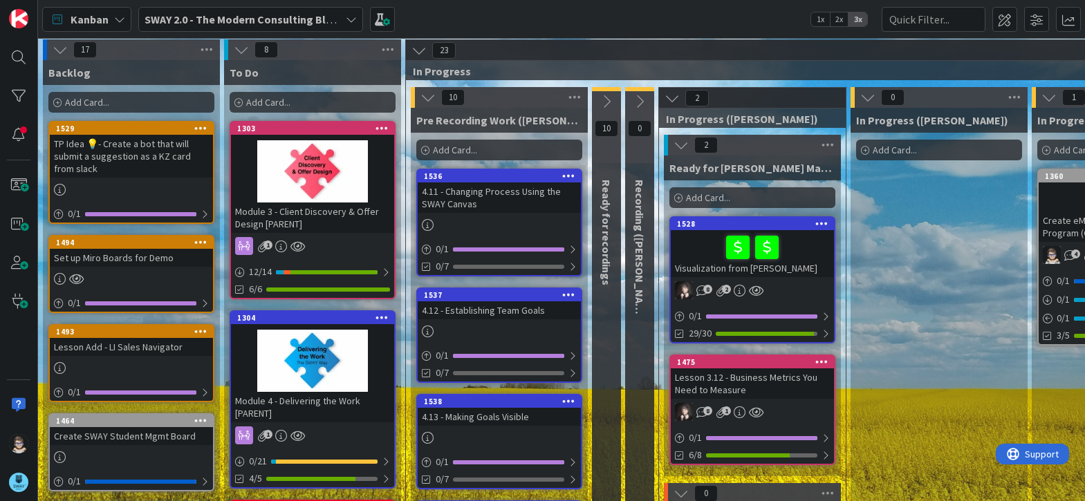
scroll to position [1, 0]
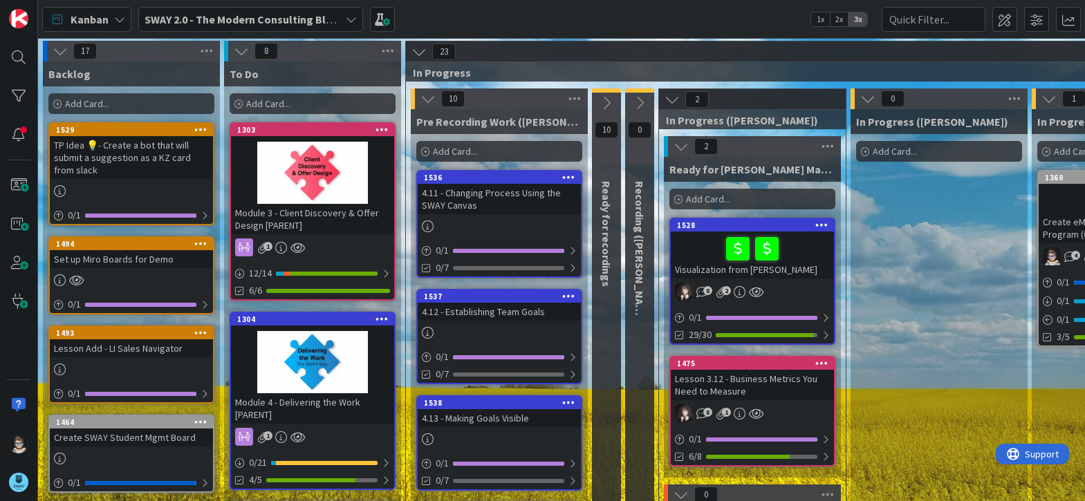
click at [609, 129] on span "10" at bounding box center [607, 130] width 24 height 17
click at [604, 102] on icon at bounding box center [606, 102] width 15 height 15
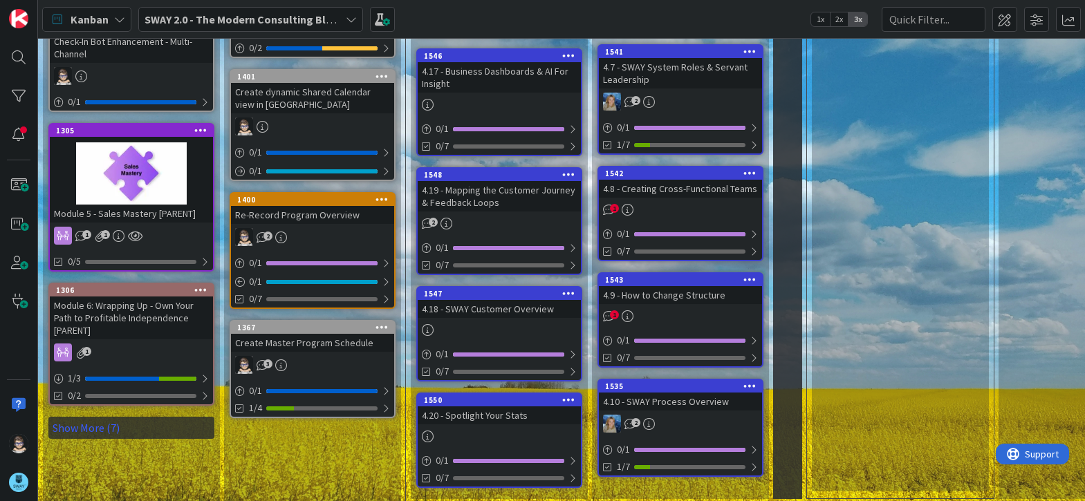
scroll to position [823, 0]
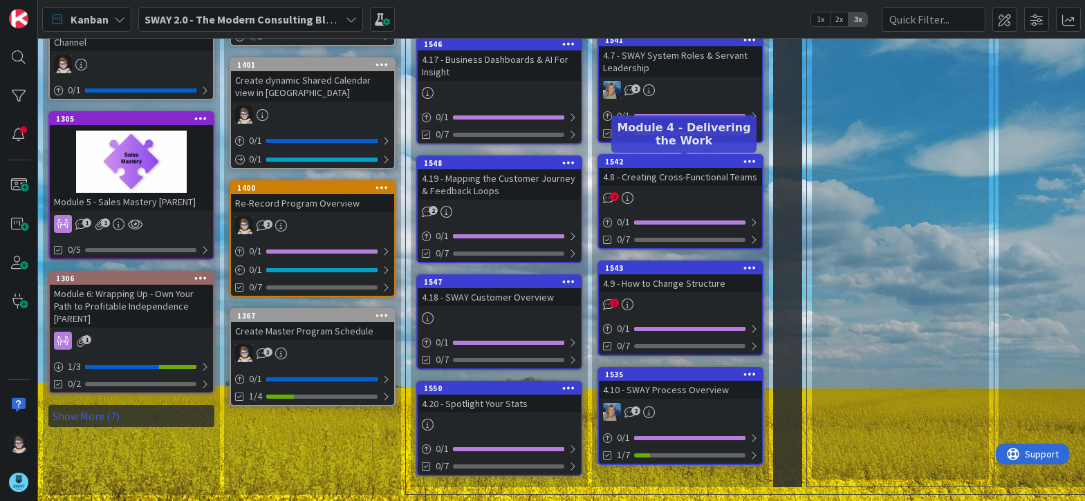
click at [696, 161] on div "1542" at bounding box center [683, 162] width 157 height 10
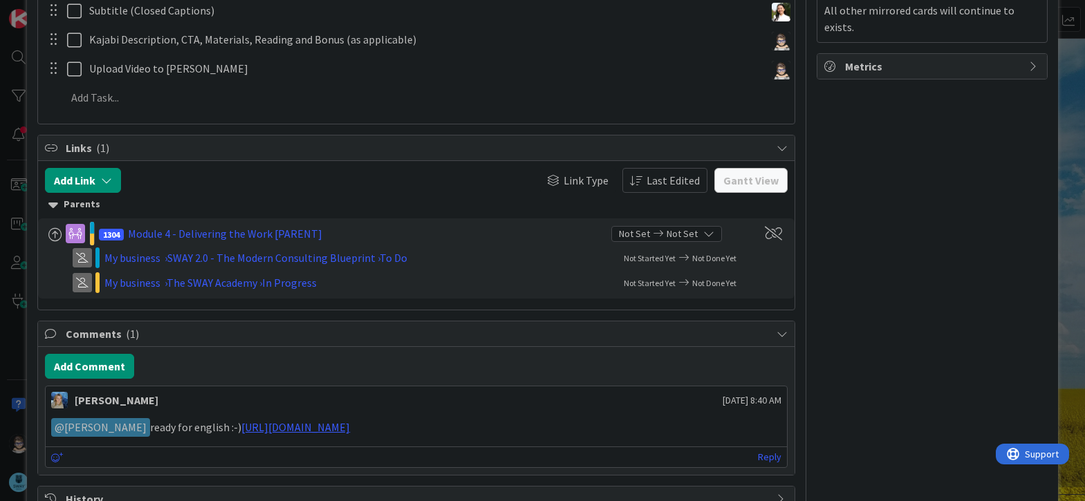
scroll to position [462, 0]
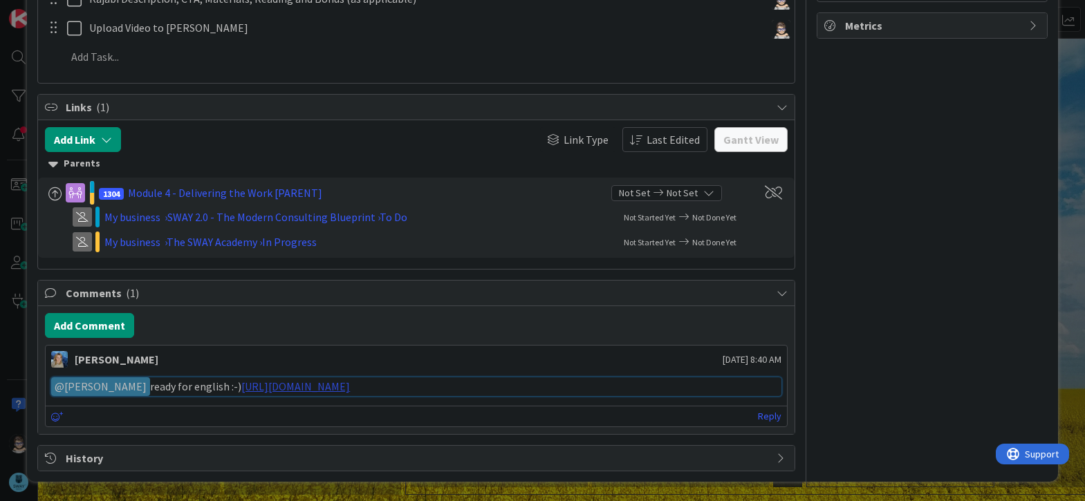
click at [350, 384] on link "[URL][DOMAIN_NAME]" at bounding box center [295, 387] width 109 height 14
click at [765, 417] on link "Reply" at bounding box center [770, 416] width 24 height 17
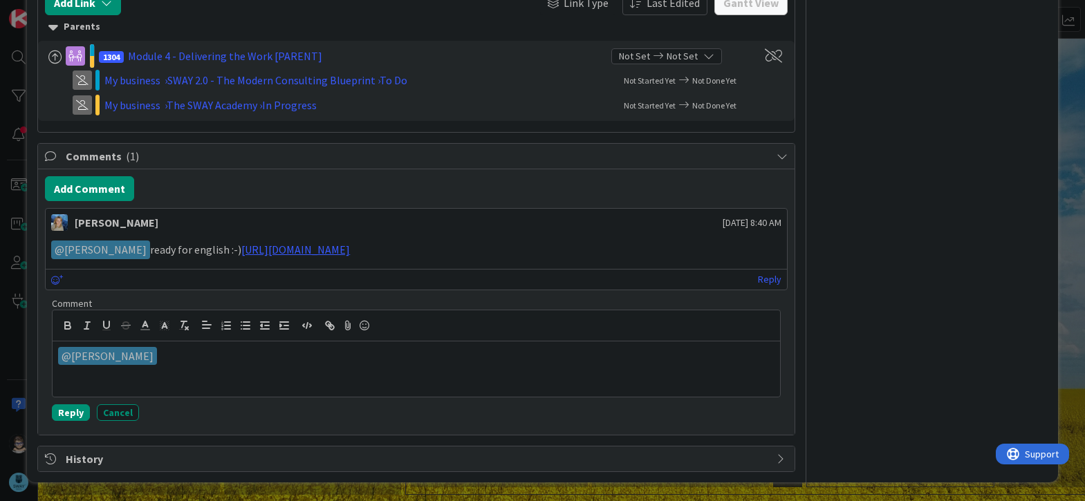
scroll to position [599, 0]
click at [366, 328] on icon at bounding box center [364, 324] width 17 height 19
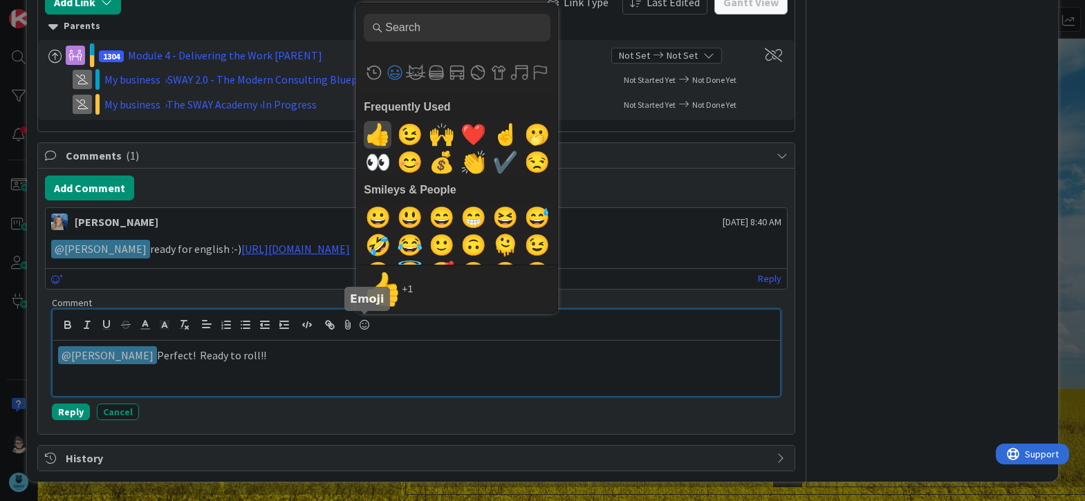
click at [373, 136] on span "👍" at bounding box center [378, 135] width 32 height 28
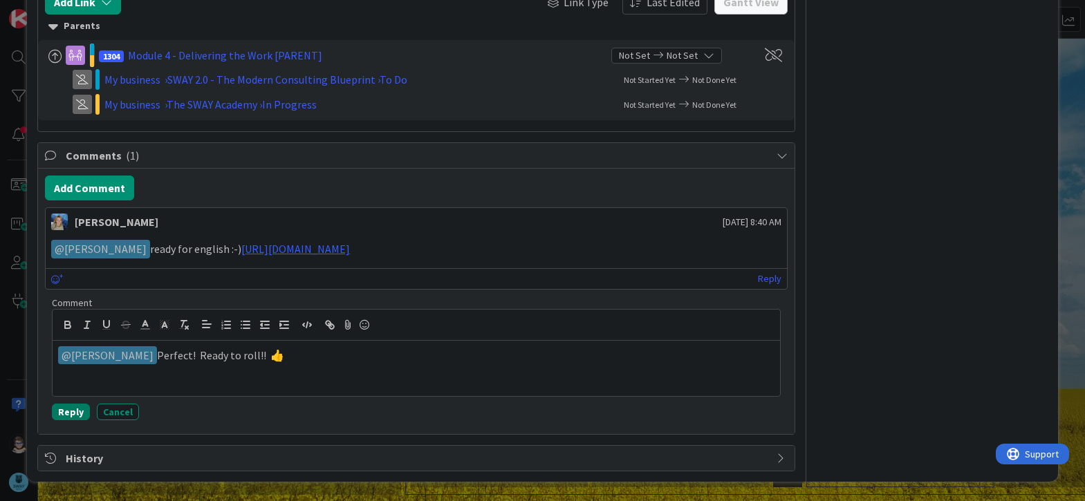
click at [71, 411] on button "Reply" at bounding box center [71, 412] width 38 height 17
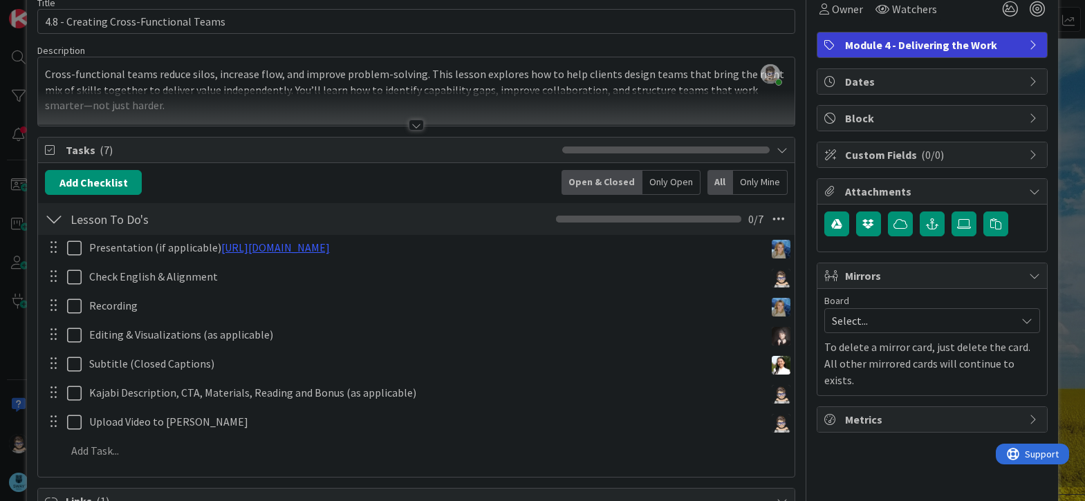
scroll to position [67, 0]
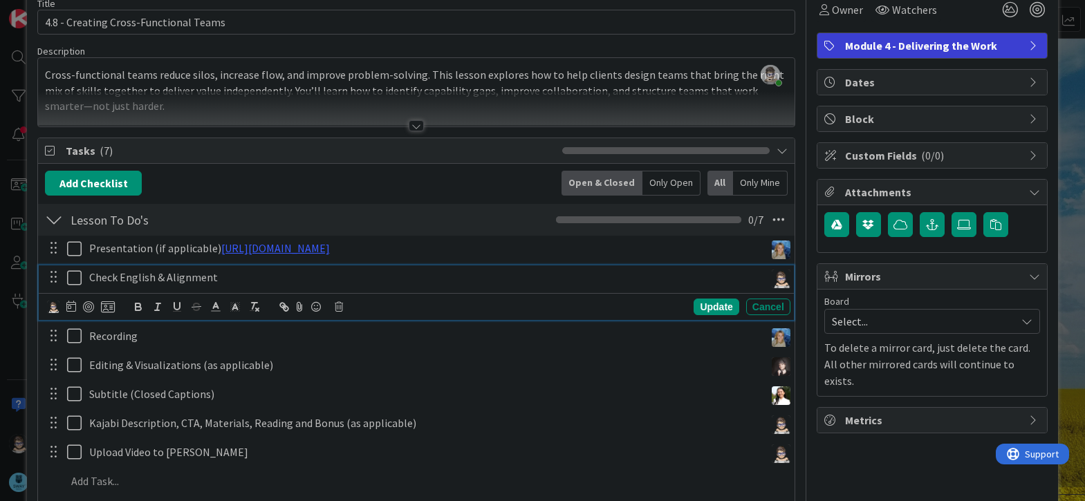
click at [72, 277] on icon at bounding box center [77, 278] width 21 height 17
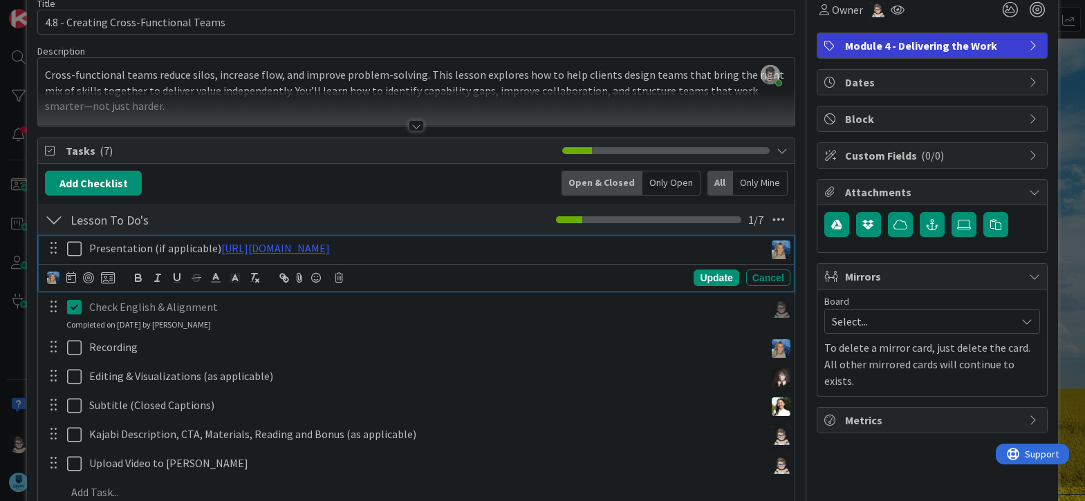
click at [74, 254] on icon at bounding box center [77, 249] width 21 height 17
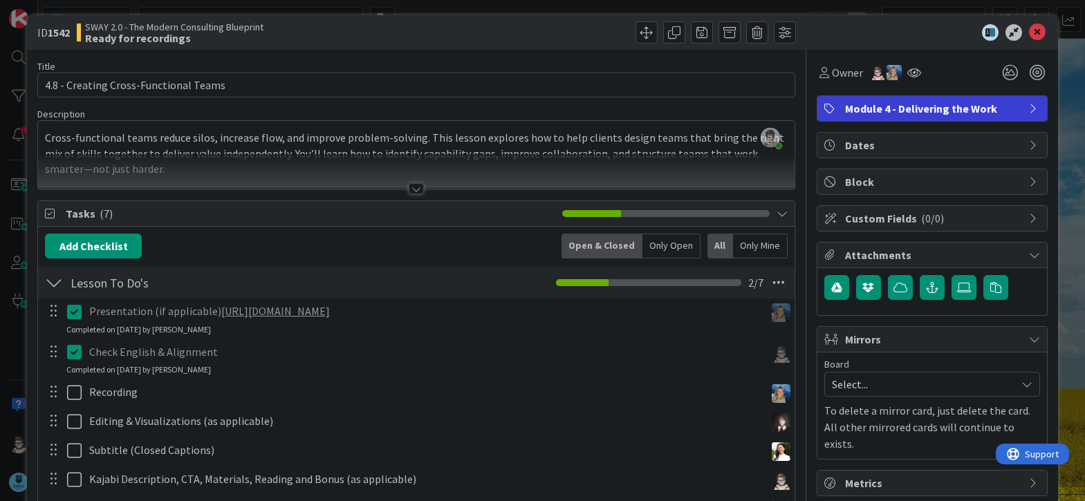
scroll to position [0, 0]
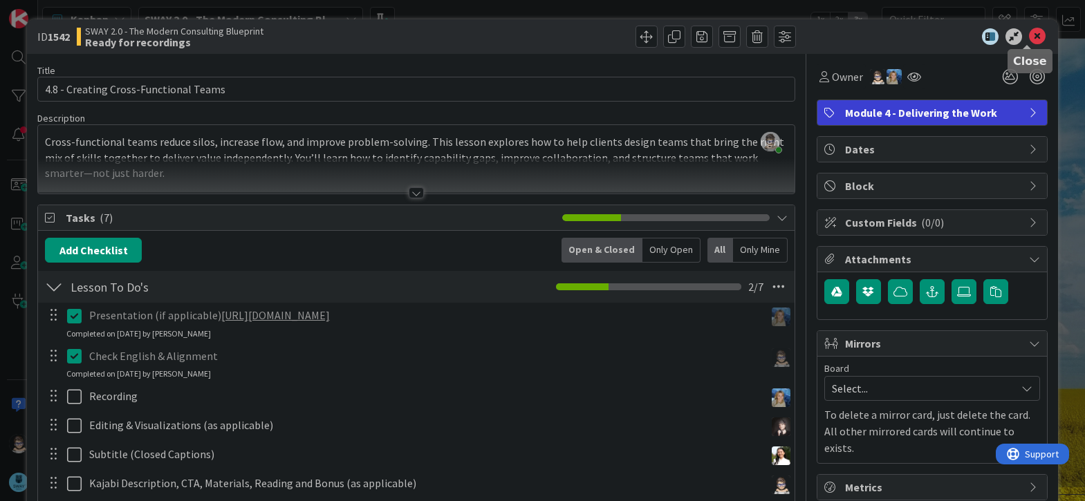
click at [1029, 39] on icon at bounding box center [1037, 36] width 17 height 17
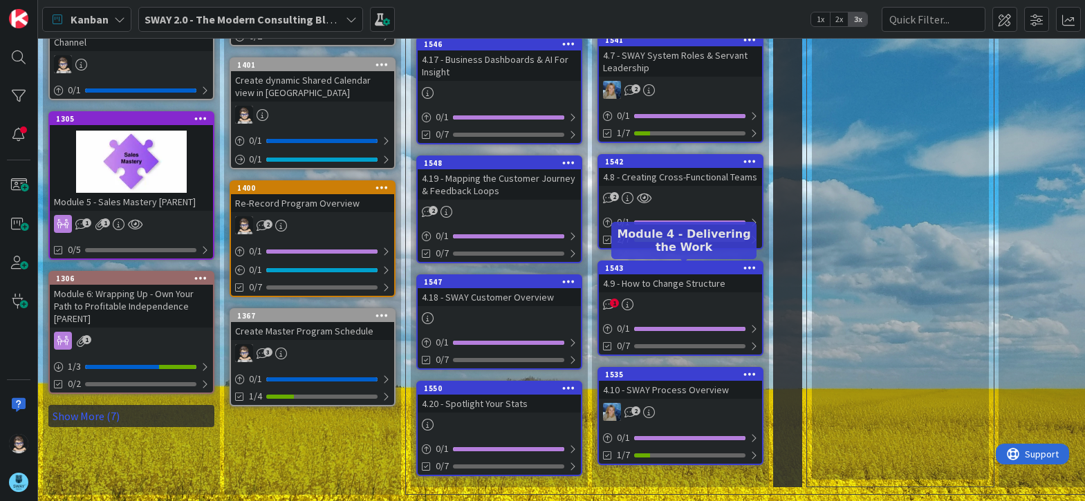
click at [696, 268] on div "1543" at bounding box center [683, 268] width 157 height 10
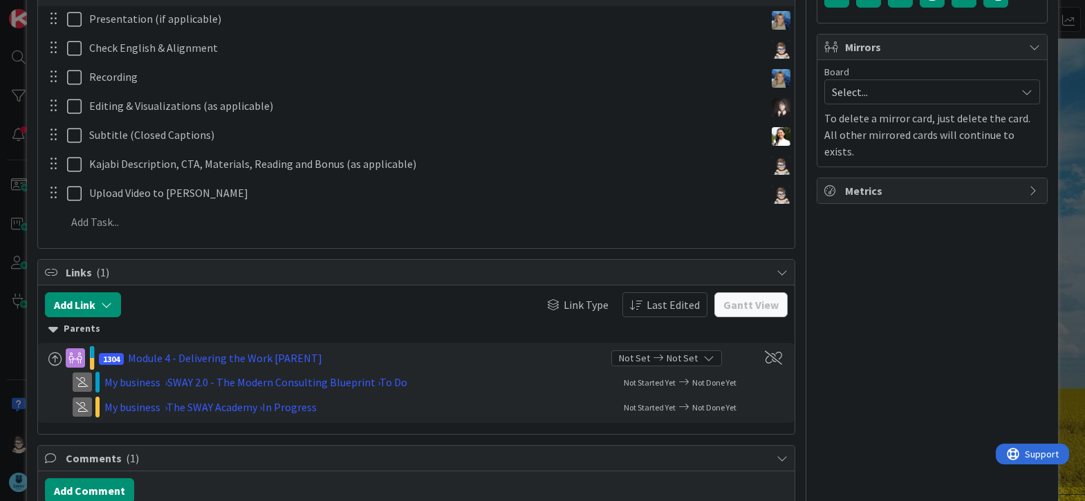
scroll to position [462, 0]
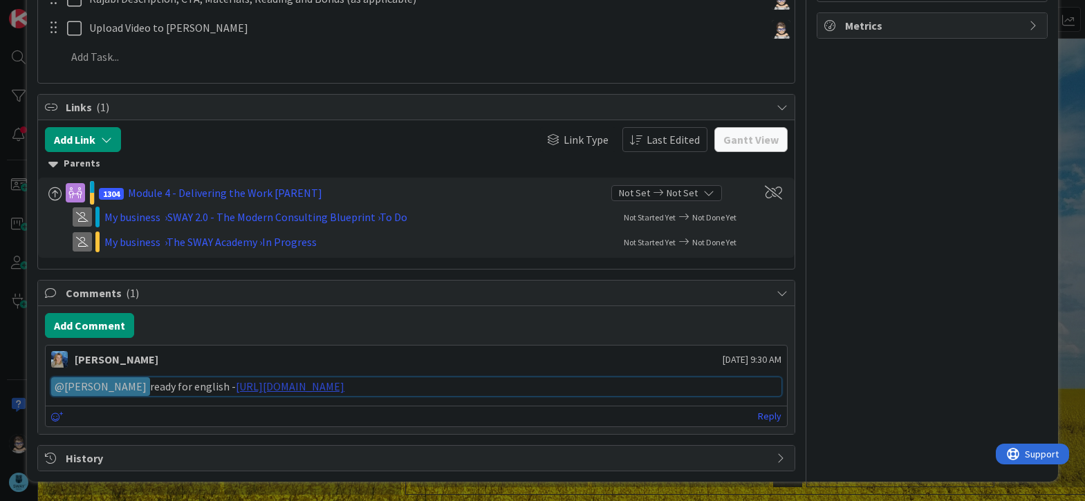
click at [344, 386] on link "[URL][DOMAIN_NAME]" at bounding box center [290, 387] width 109 height 14
click at [764, 415] on link "Reply" at bounding box center [770, 416] width 24 height 17
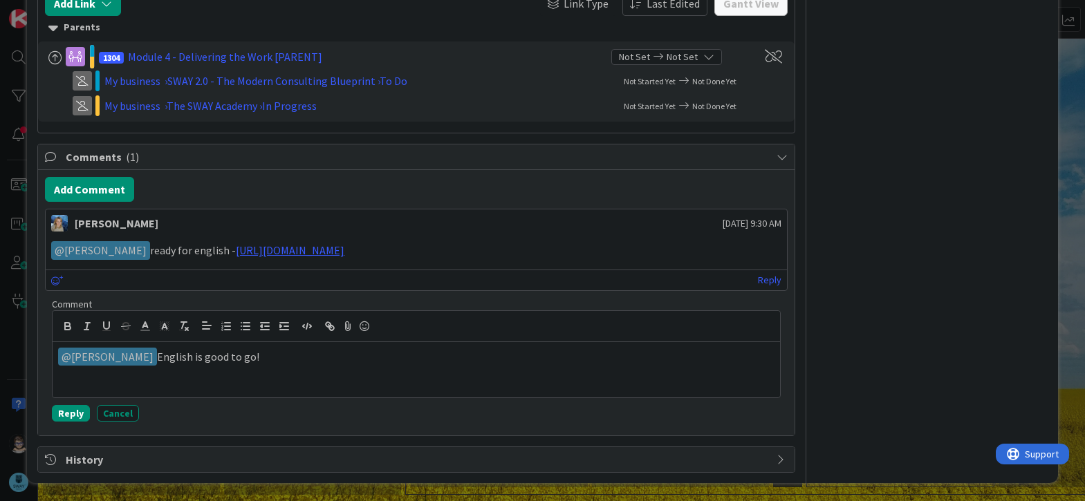
scroll to position [599, 0]
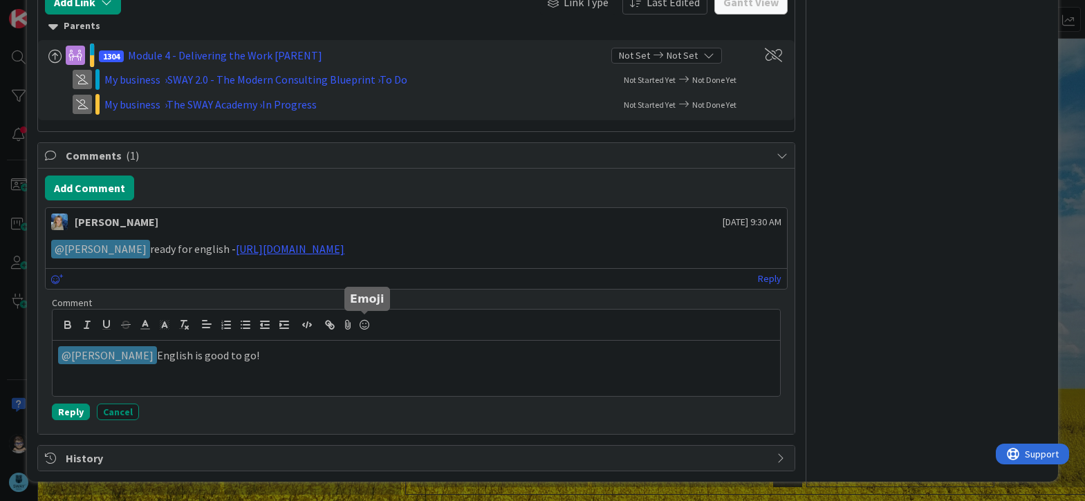
click at [363, 321] on icon at bounding box center [364, 324] width 17 height 19
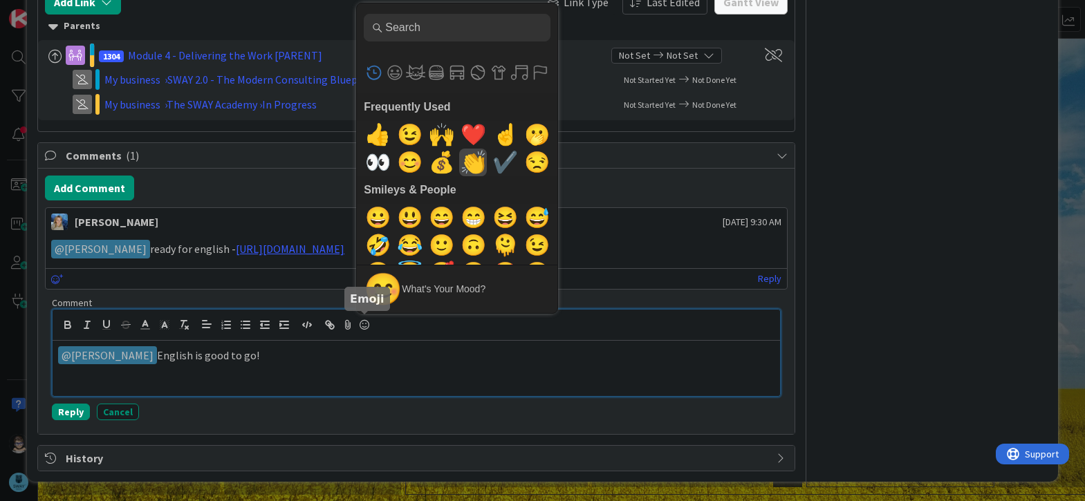
click at [464, 169] on span "👏" at bounding box center [473, 163] width 32 height 28
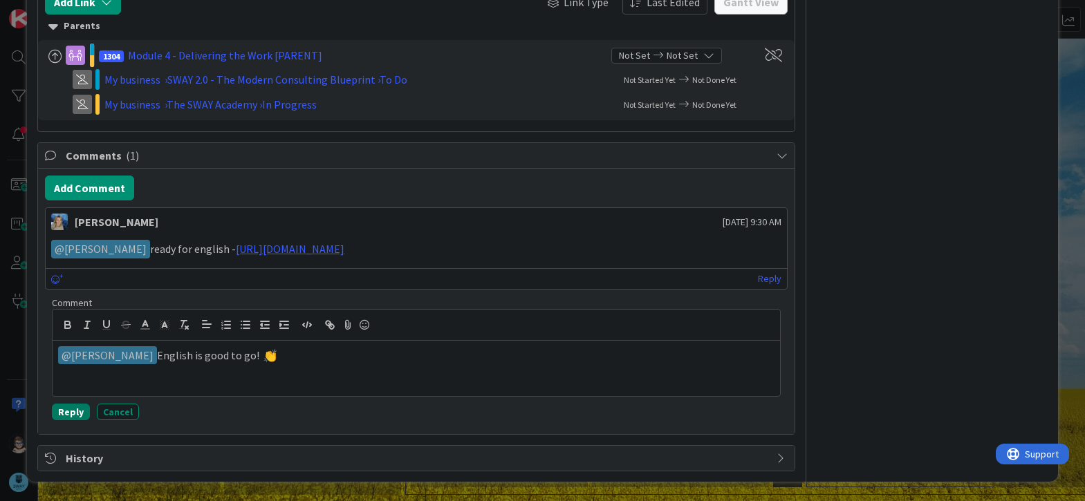
click at [66, 411] on button "Reply" at bounding box center [71, 412] width 38 height 17
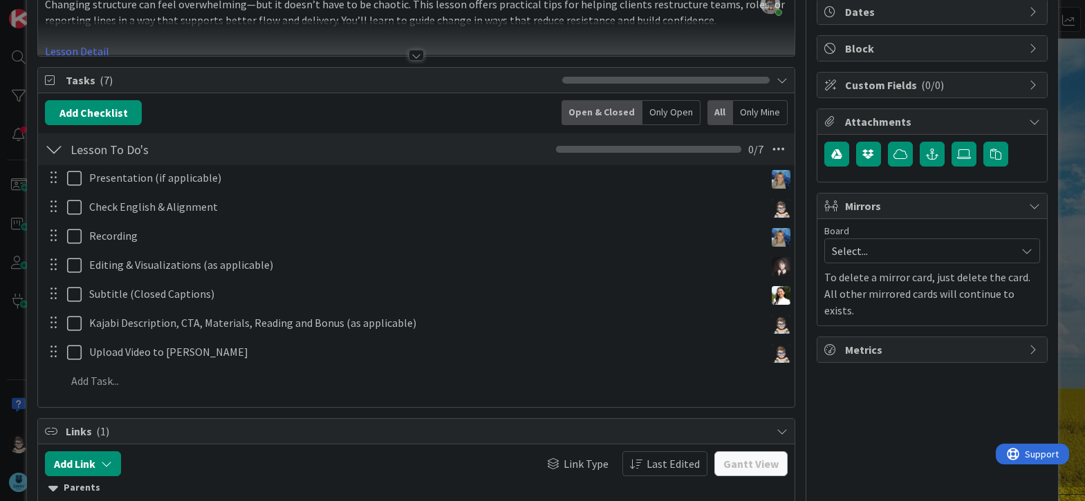
scroll to position [136, 0]
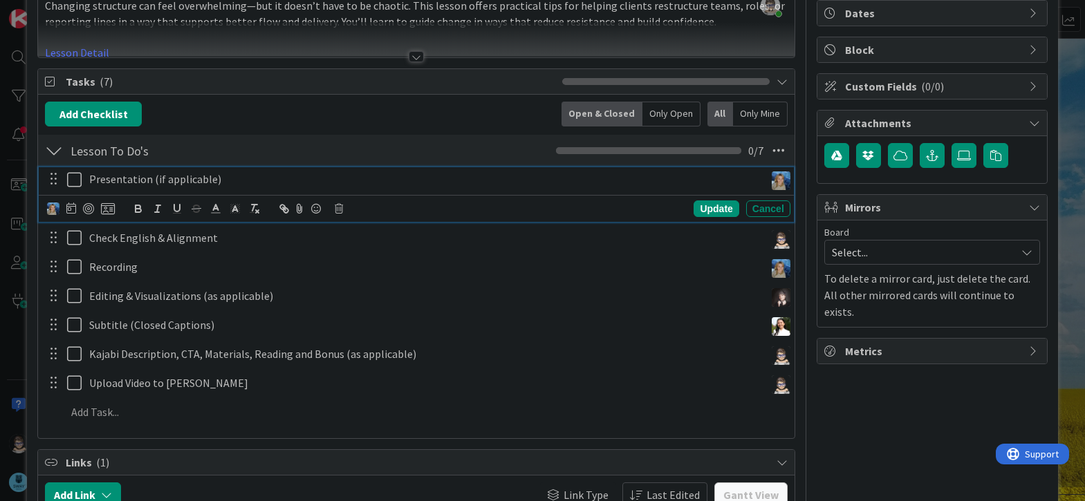
click at [75, 181] on icon at bounding box center [77, 179] width 21 height 17
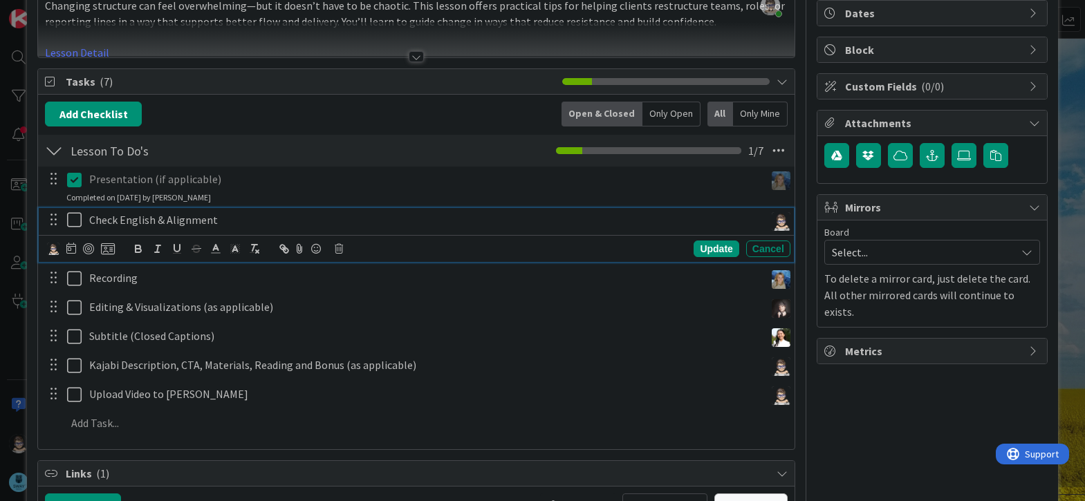
click at [73, 221] on icon at bounding box center [77, 220] width 21 height 17
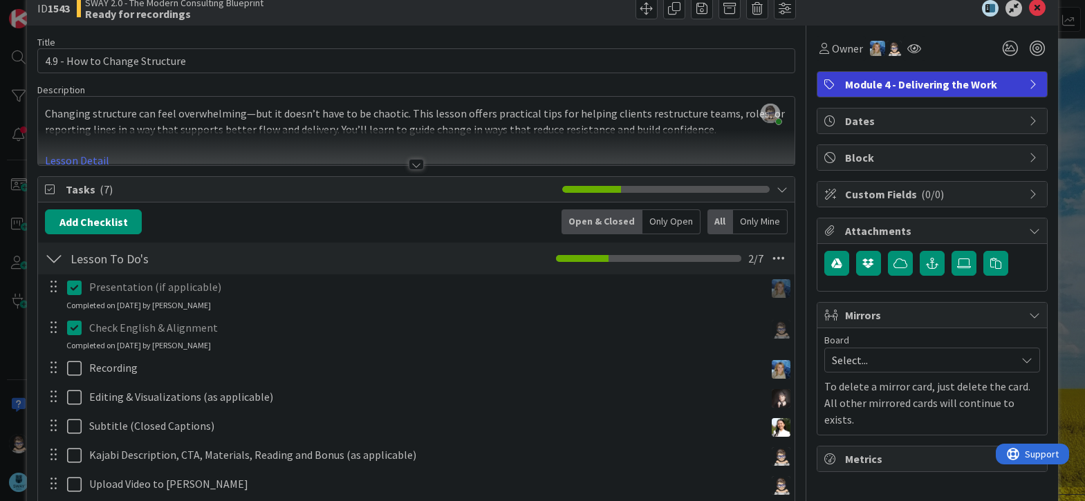
scroll to position [0, 0]
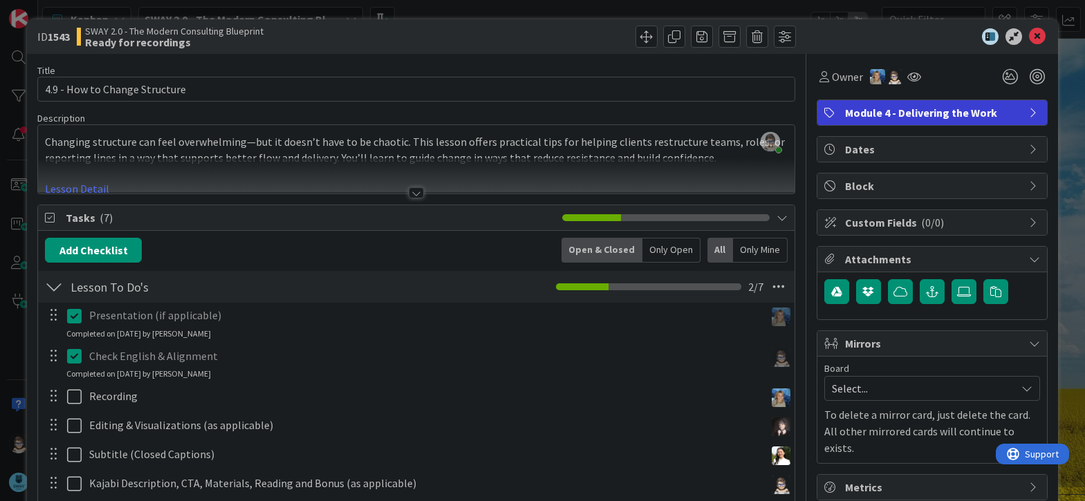
click at [409, 195] on div at bounding box center [416, 192] width 15 height 11
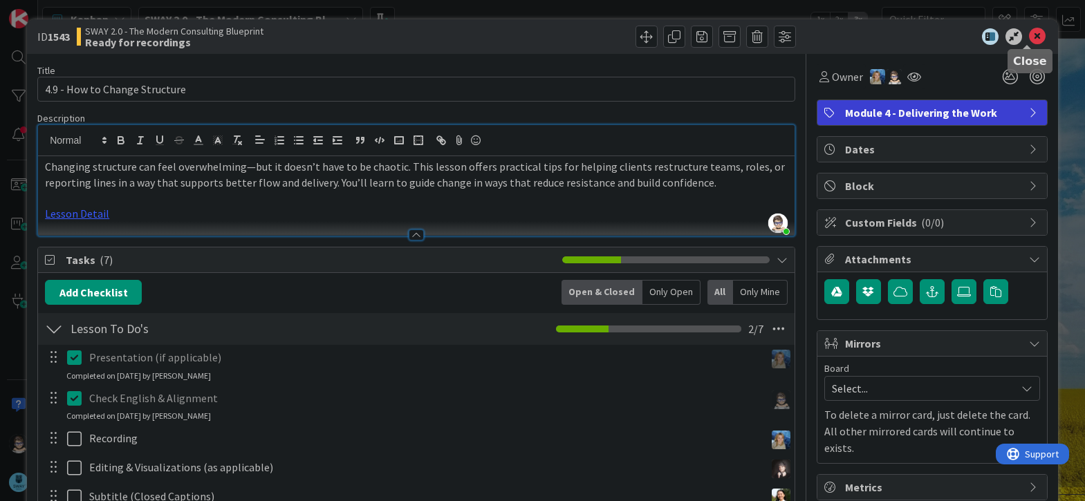
click at [1029, 40] on icon at bounding box center [1037, 36] width 17 height 17
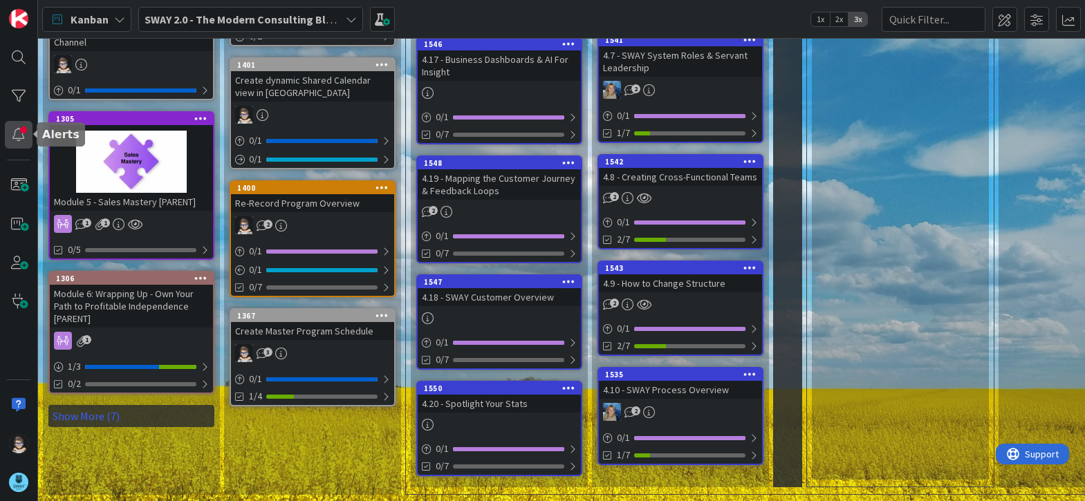
click at [28, 140] on div at bounding box center [19, 135] width 28 height 28
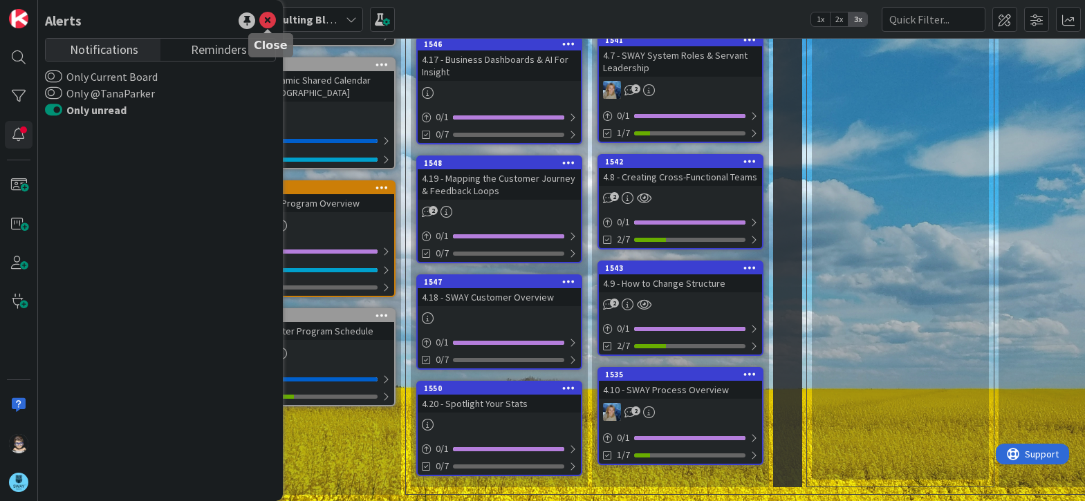
click at [271, 26] on icon at bounding box center [267, 20] width 17 height 17
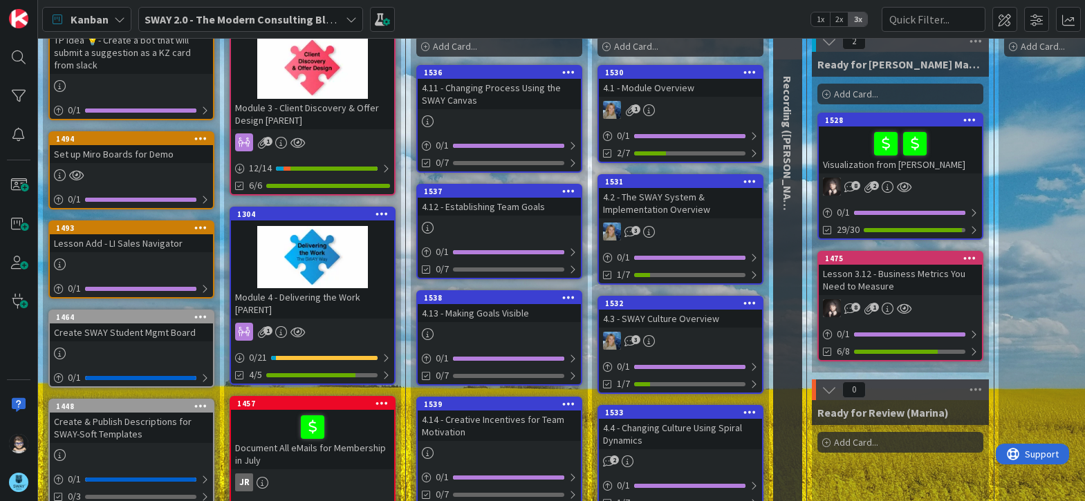
scroll to position [107, 0]
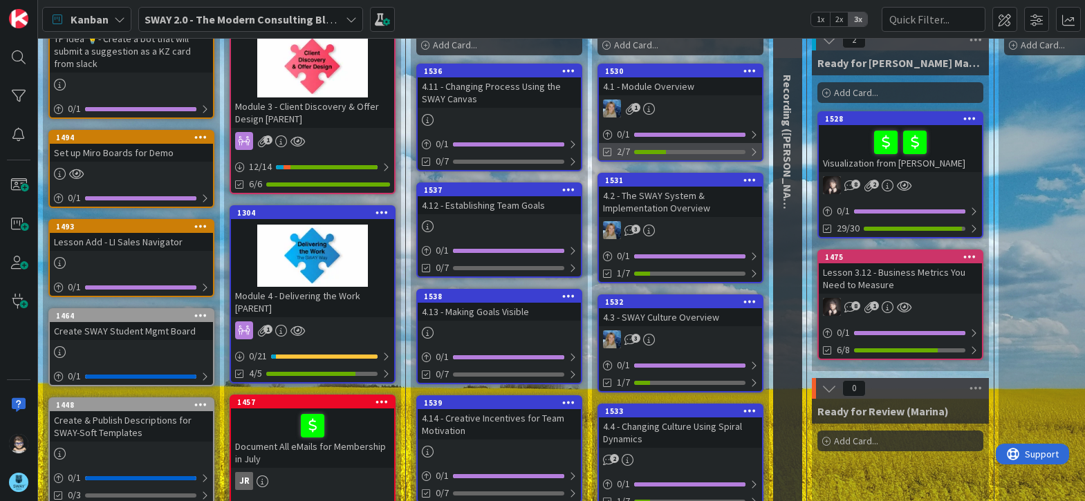
click at [752, 151] on div at bounding box center [753, 152] width 8 height 11
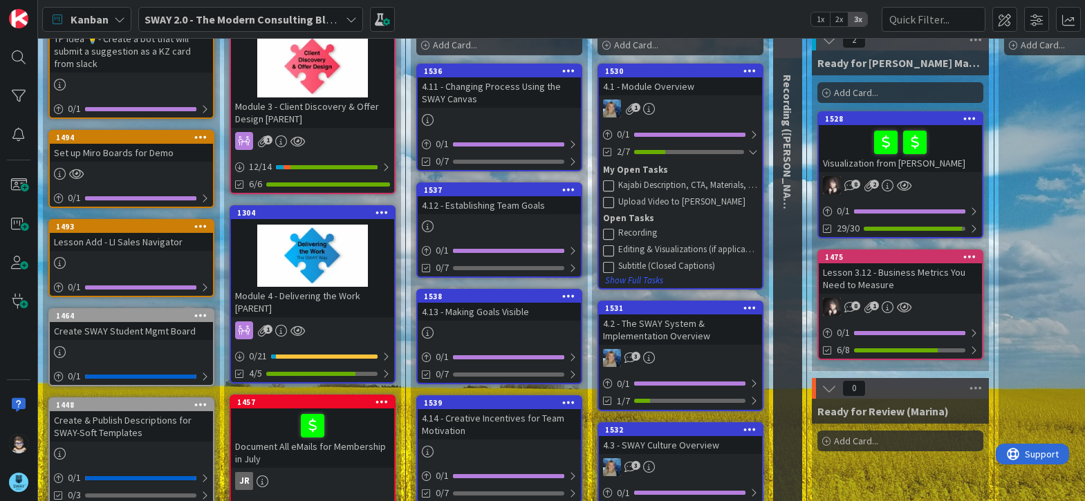
click at [610, 187] on icon at bounding box center [608, 185] width 11 height 11
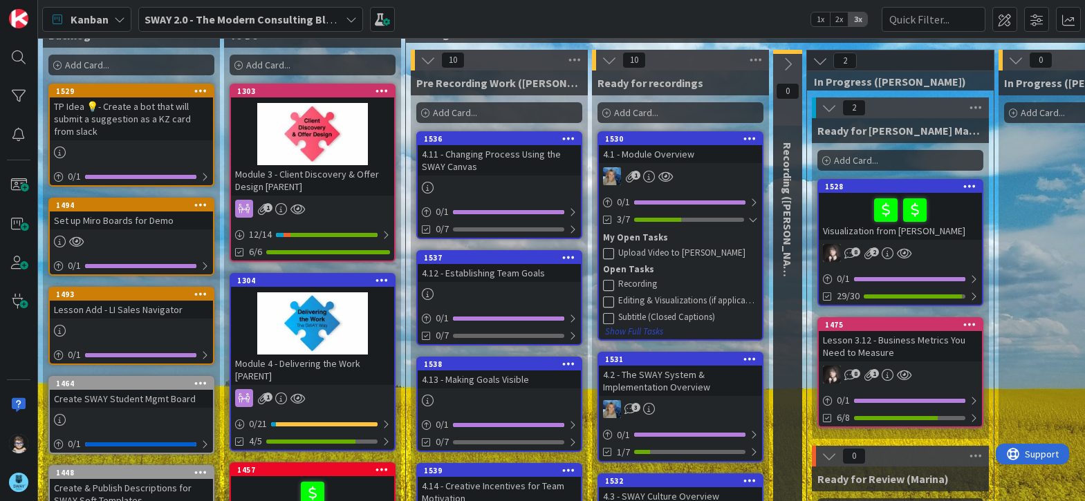
scroll to position [39, 0]
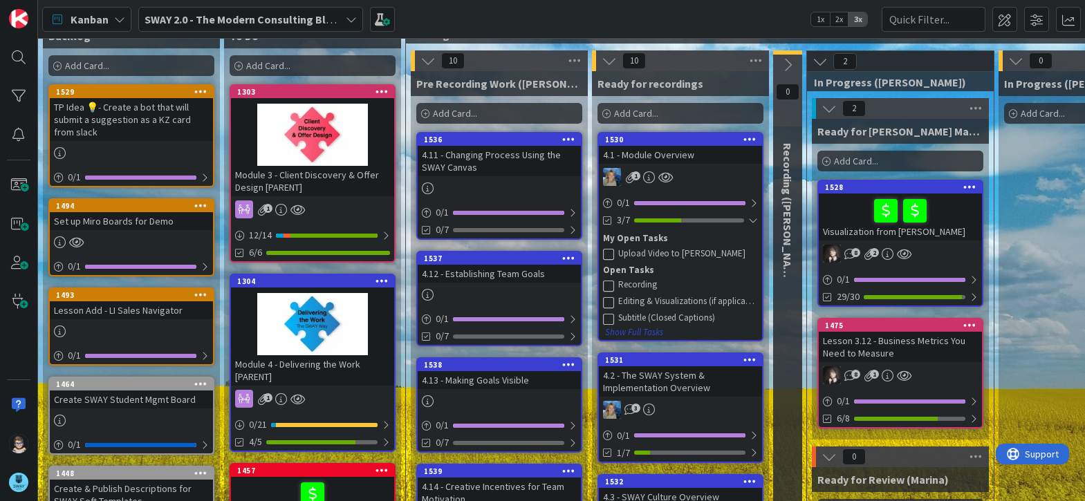
click at [650, 332] on button "Show Full Tasks" at bounding box center [633, 332] width 59 height 15
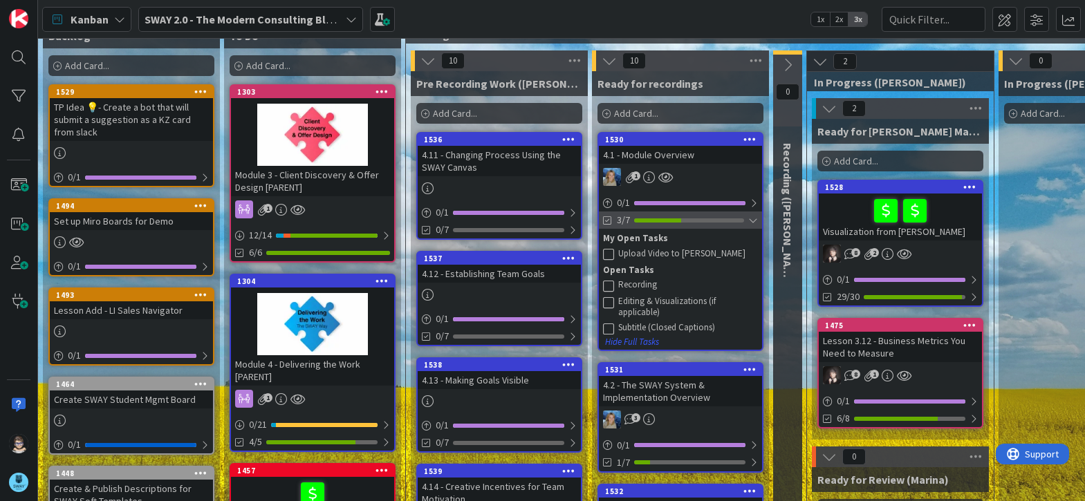
click at [754, 218] on div at bounding box center [753, 220] width 10 height 11
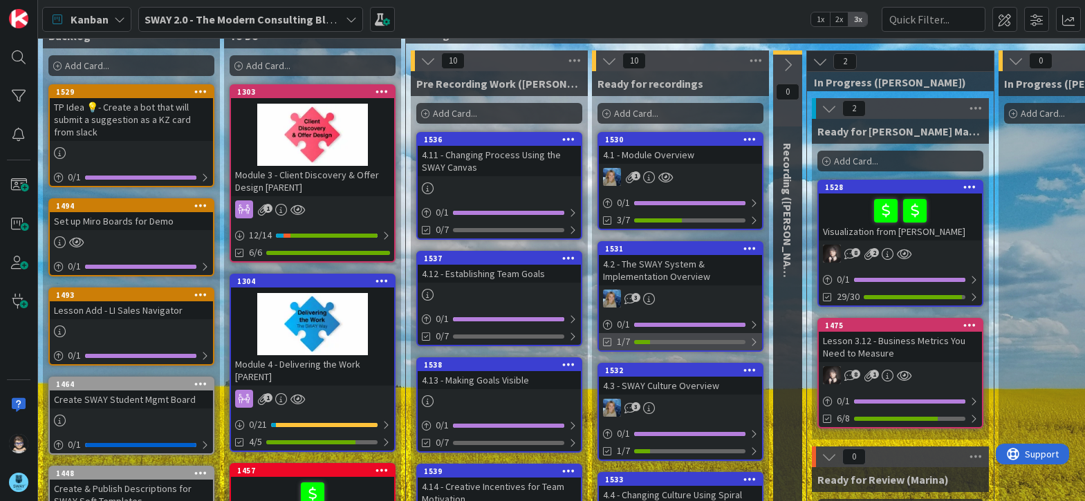
click at [754, 343] on div at bounding box center [753, 342] width 8 height 11
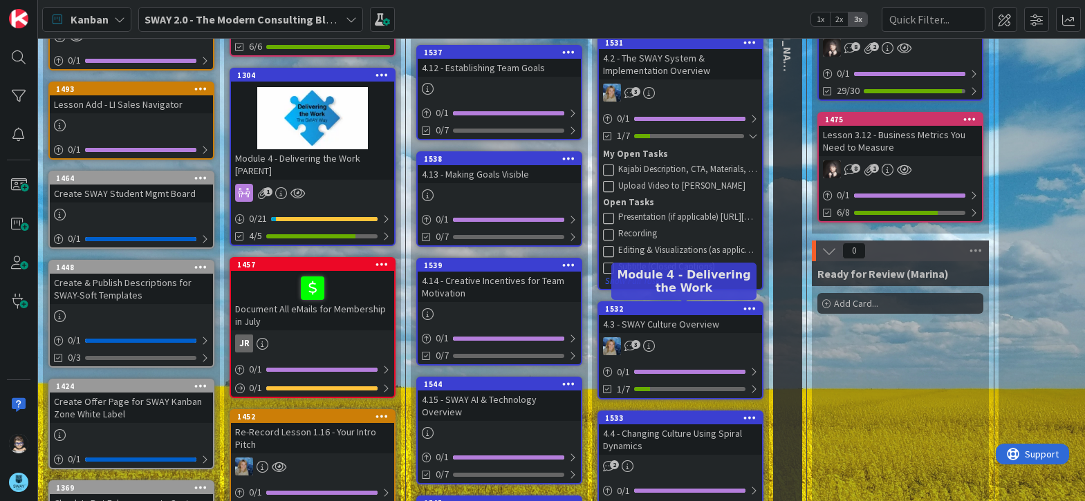
scroll to position [245, 0]
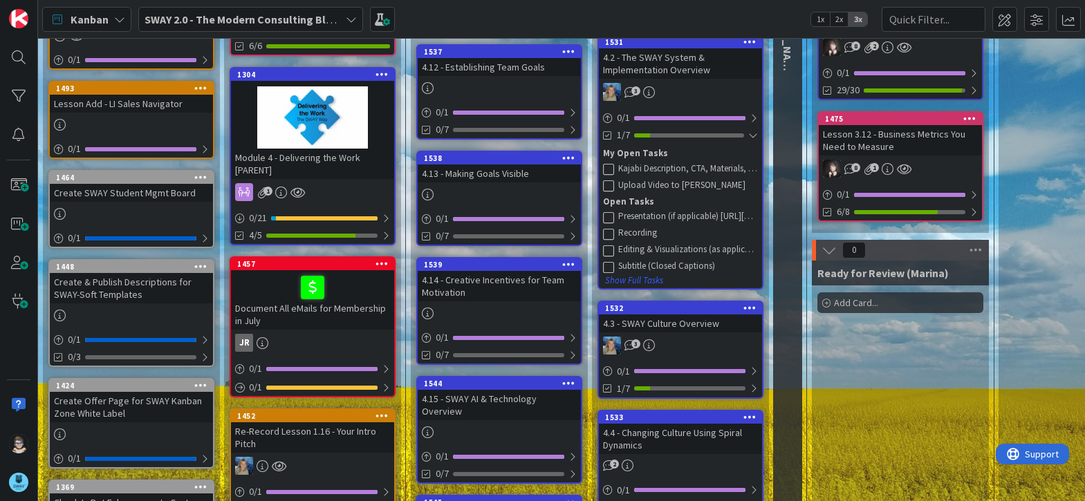
click at [608, 168] on icon at bounding box center [608, 168] width 11 height 11
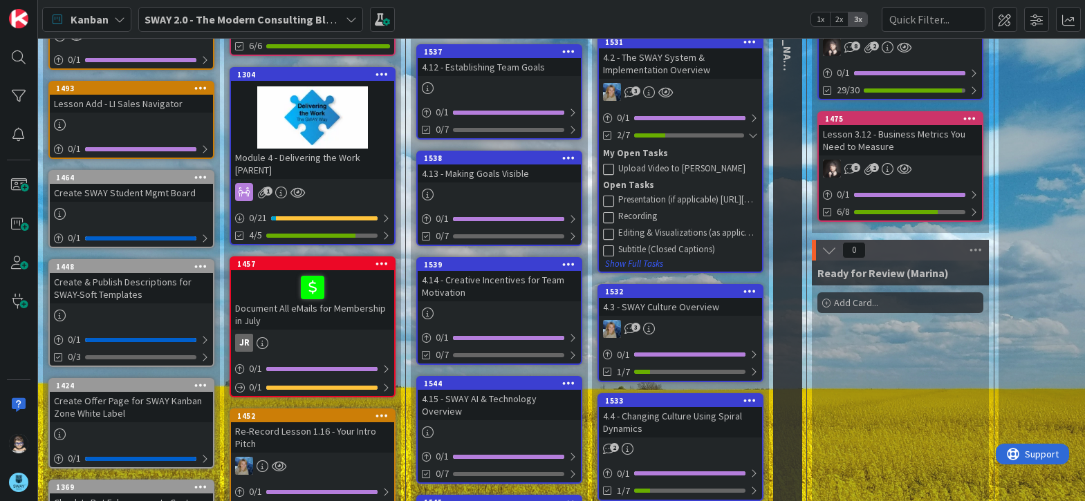
click at [606, 200] on icon at bounding box center [608, 200] width 11 height 11
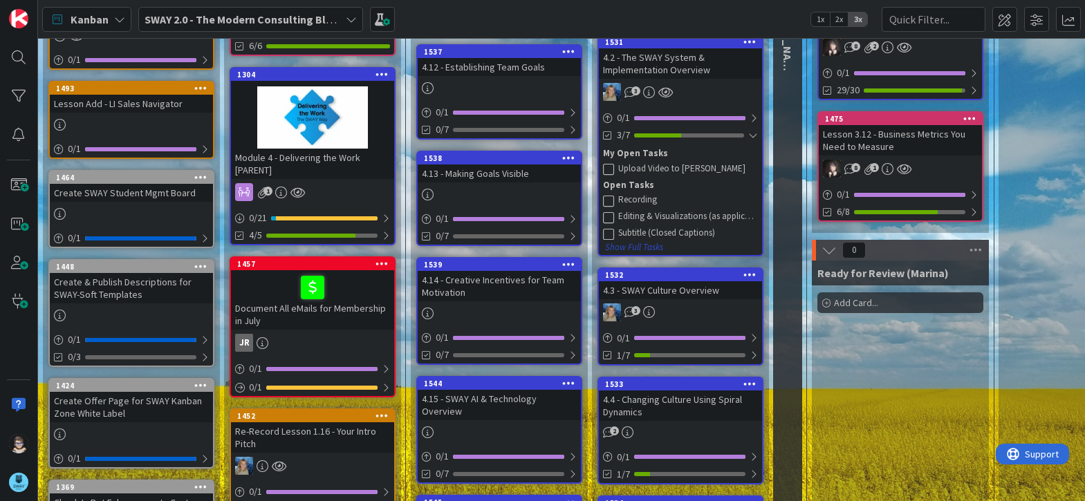
click at [627, 248] on button "Show Full Tasks" at bounding box center [633, 247] width 59 height 15
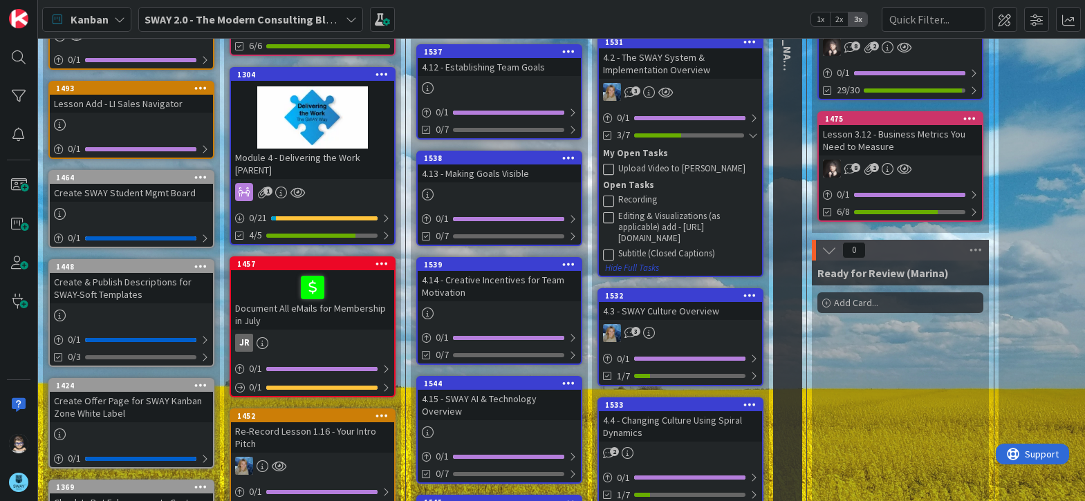
click at [631, 276] on button "Hide Full Tasks" at bounding box center [631, 268] width 55 height 15
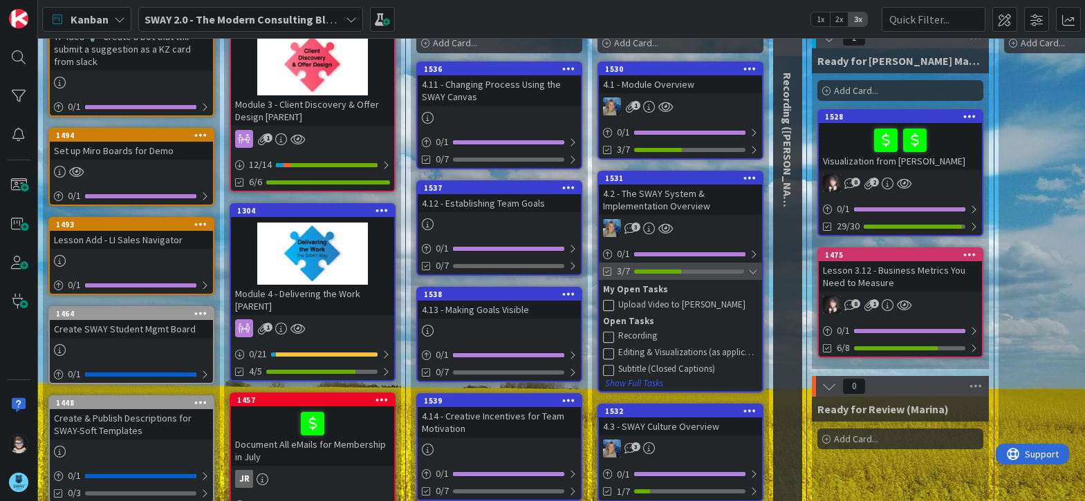
scroll to position [108, 0]
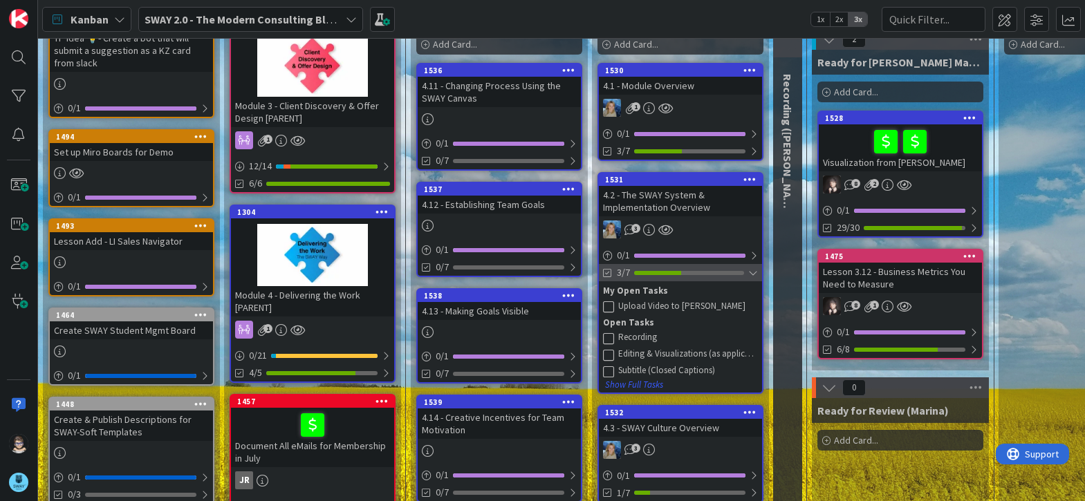
click at [751, 274] on div at bounding box center [753, 273] width 10 height 11
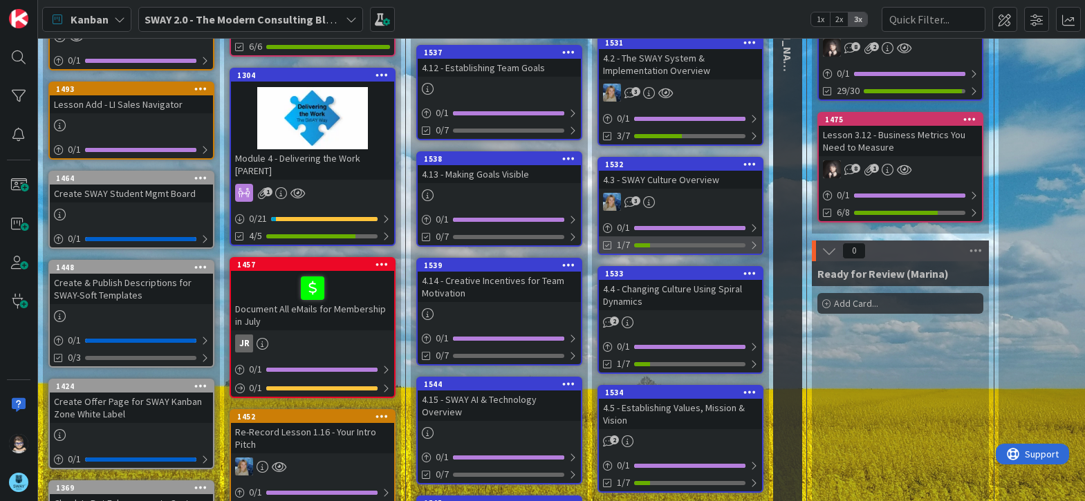
scroll to position [245, 0]
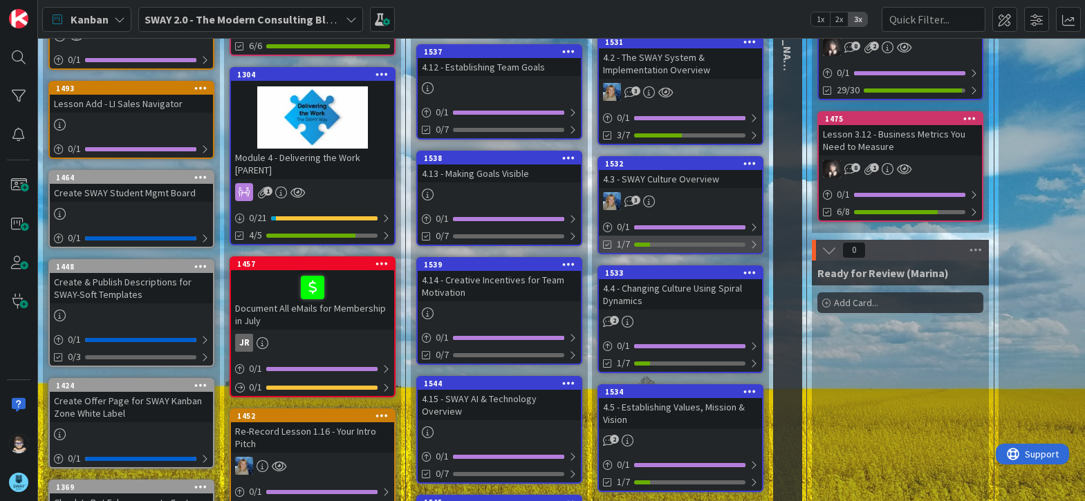
click at [754, 243] on div at bounding box center [753, 244] width 8 height 11
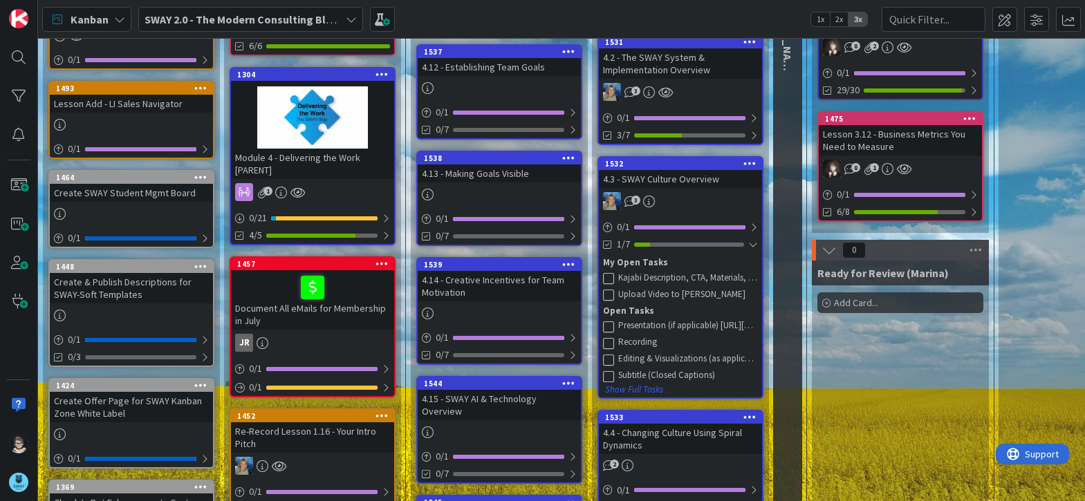
click at [608, 276] on icon at bounding box center [608, 277] width 11 height 11
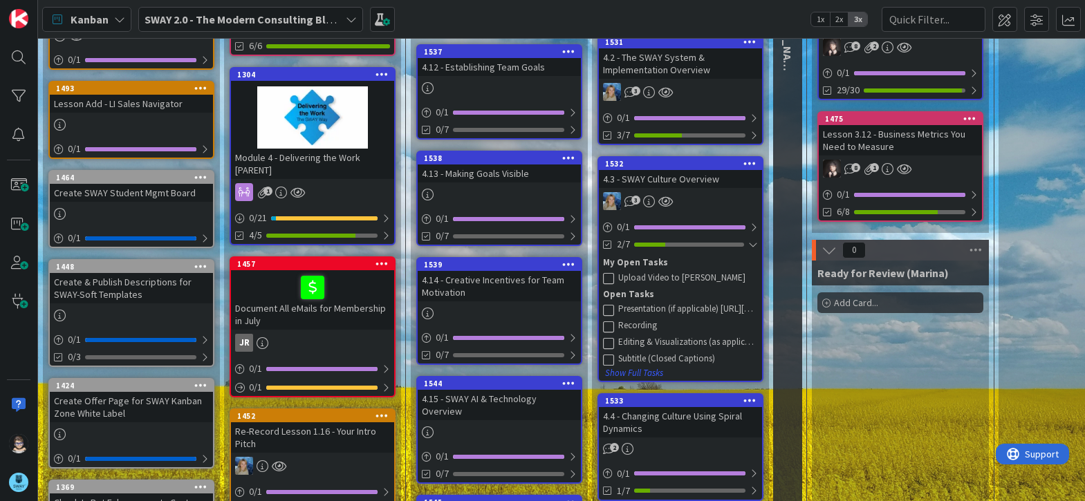
click at [610, 312] on icon at bounding box center [608, 309] width 11 height 11
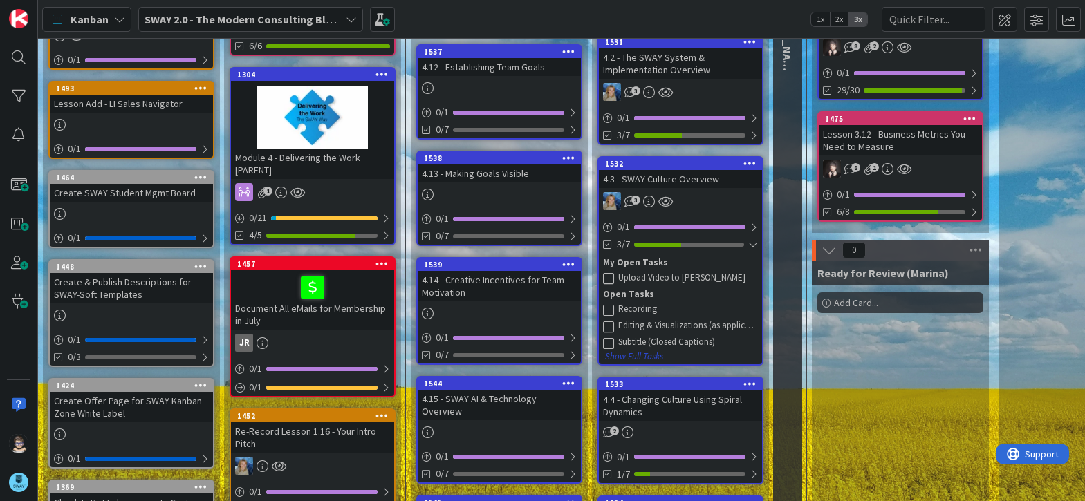
click at [638, 355] on button "Show Full Tasks" at bounding box center [633, 356] width 59 height 15
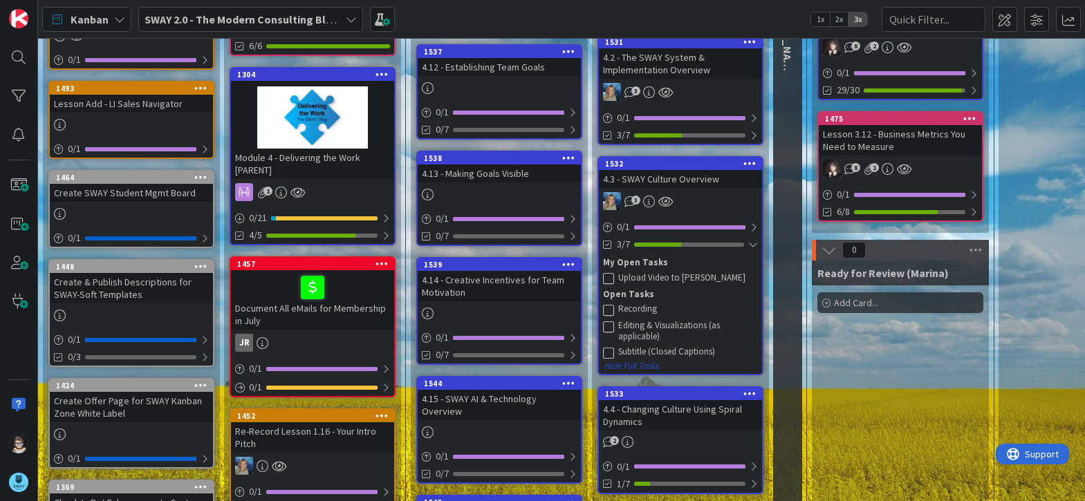
click at [642, 366] on button "Hide Full Tasks" at bounding box center [631, 366] width 55 height 15
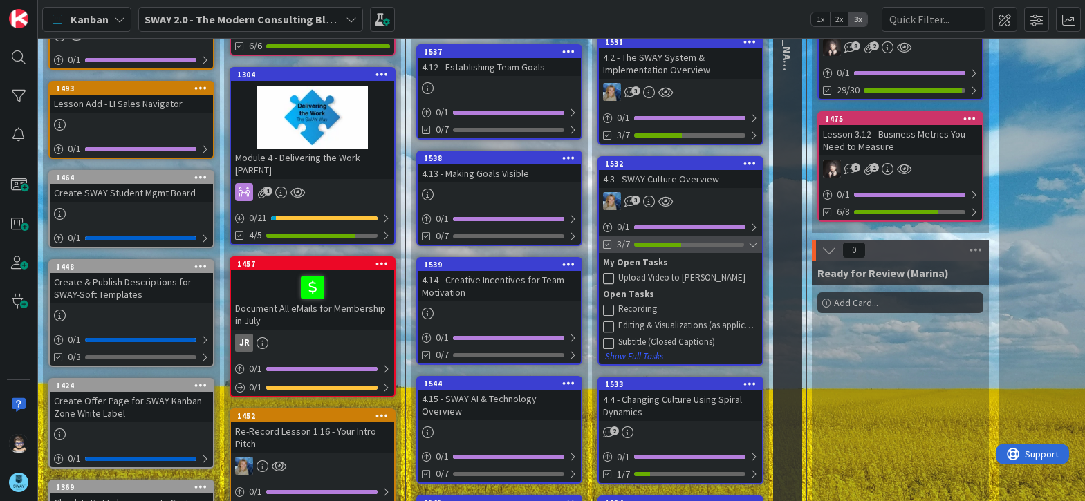
click at [749, 243] on div at bounding box center [753, 244] width 10 height 11
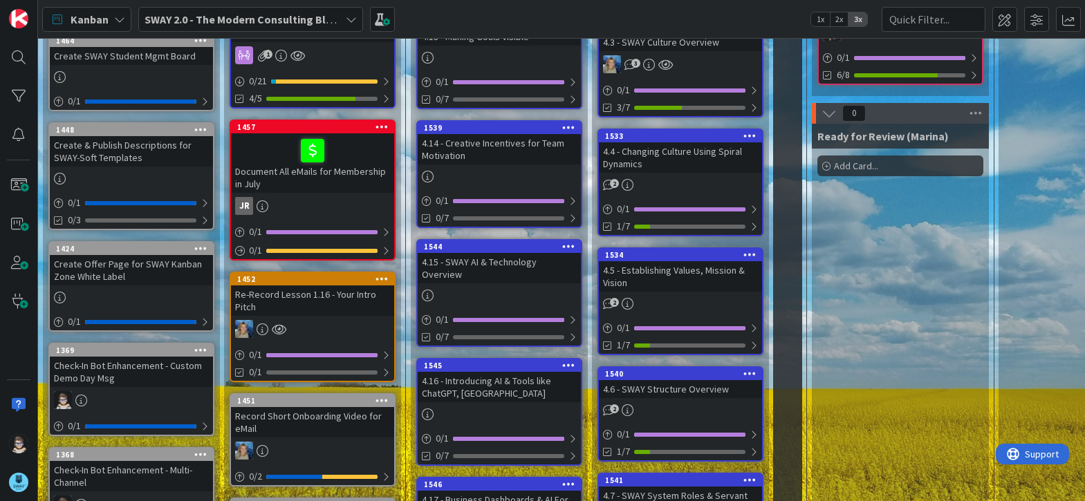
scroll to position [383, 0]
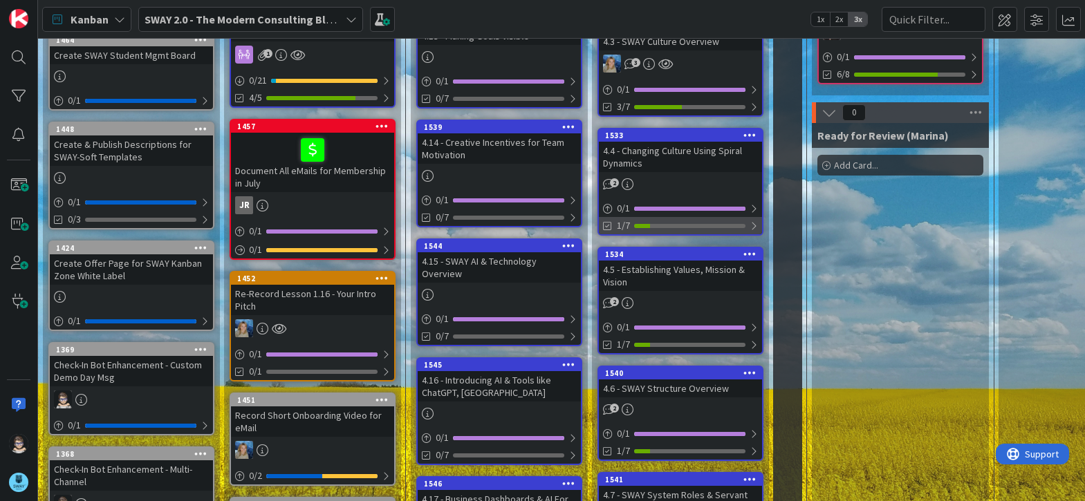
click at [752, 225] on div at bounding box center [753, 226] width 8 height 11
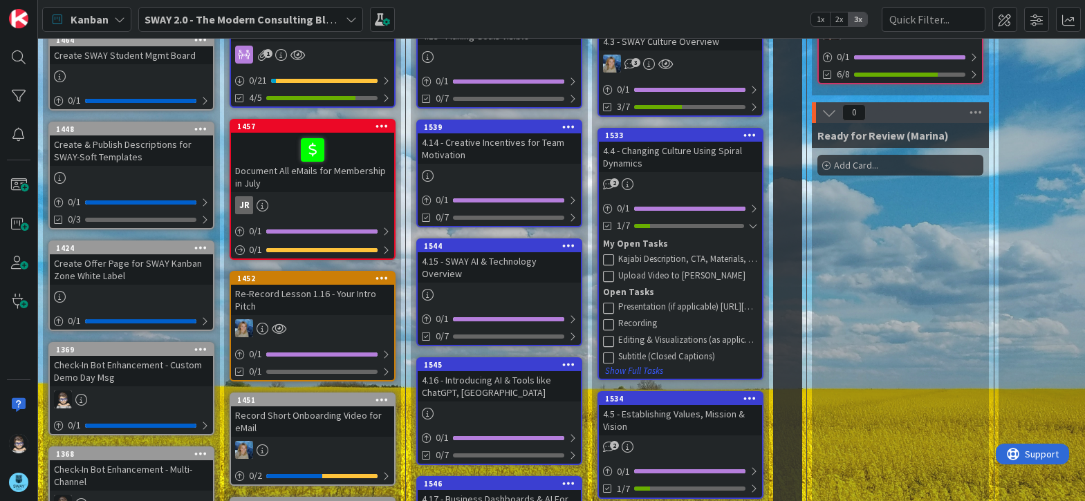
click at [610, 263] on icon at bounding box center [608, 259] width 11 height 11
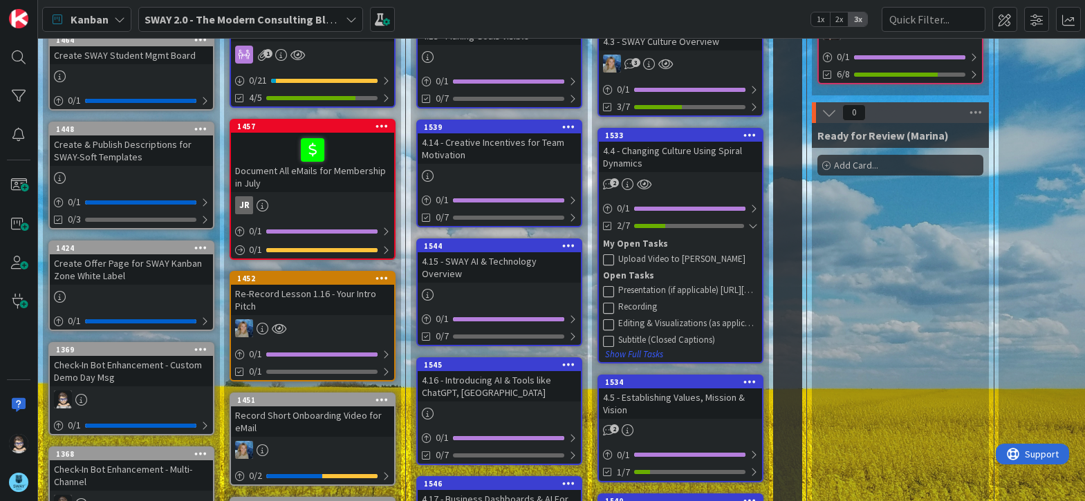
click at [608, 290] on icon at bounding box center [608, 291] width 11 height 11
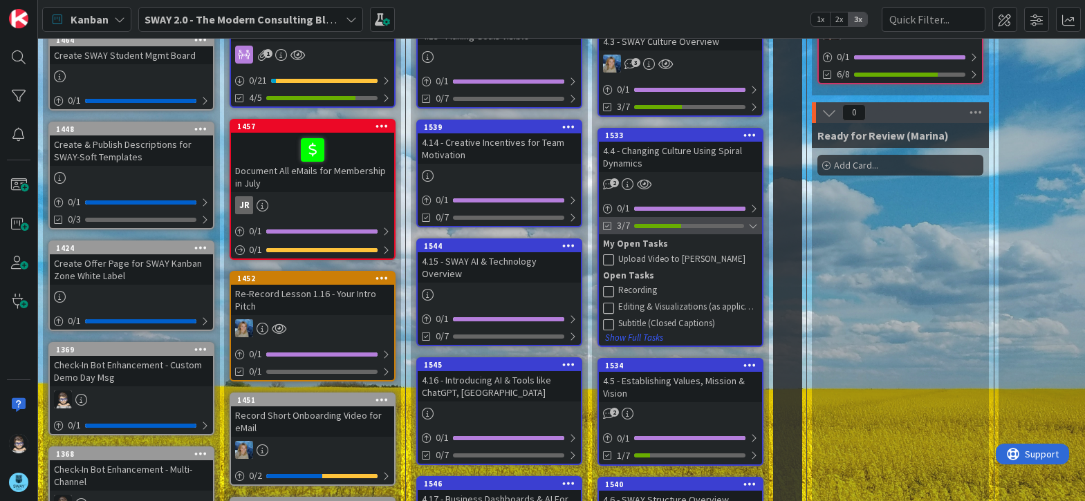
click at [752, 227] on div at bounding box center [753, 226] width 10 height 11
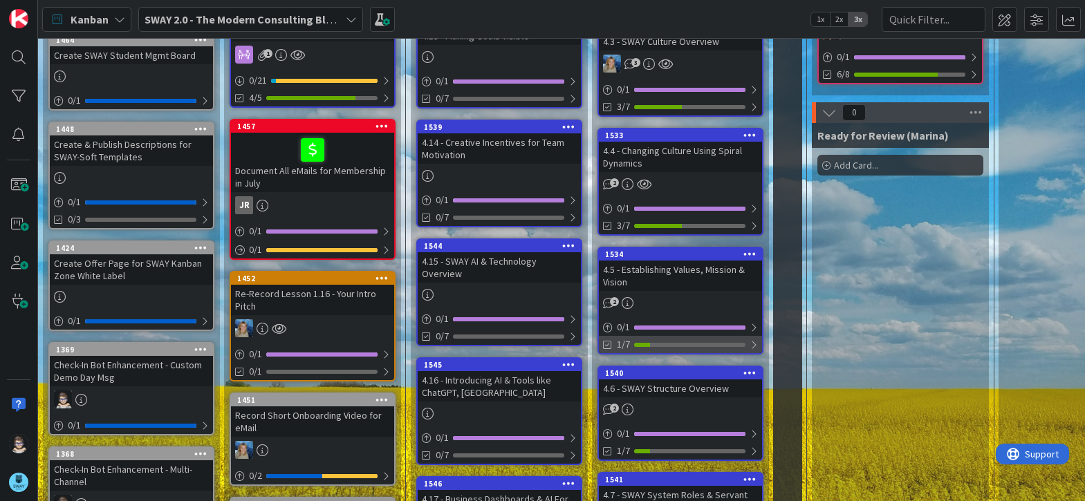
click at [754, 346] on div at bounding box center [753, 344] width 8 height 11
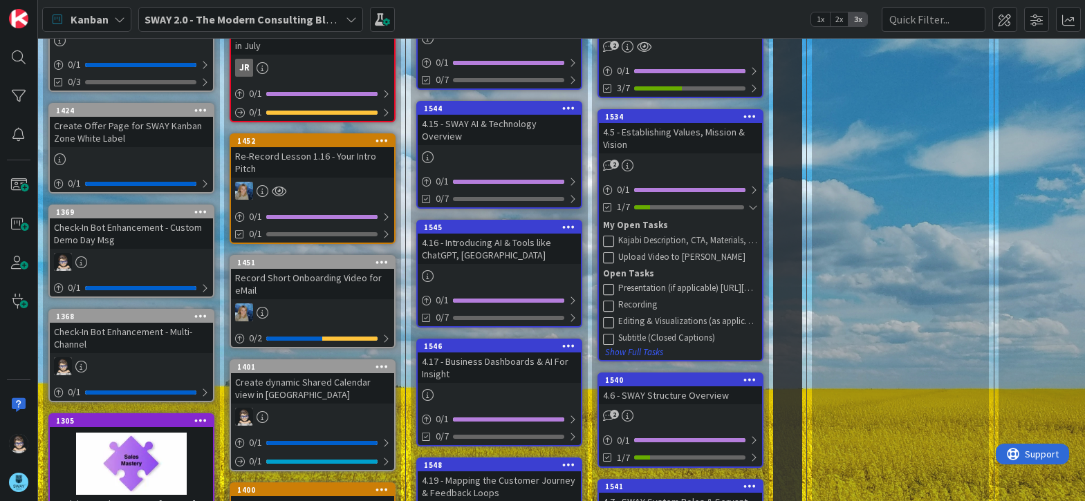
scroll to position [521, 0]
click at [613, 239] on icon at bounding box center [608, 239] width 11 height 11
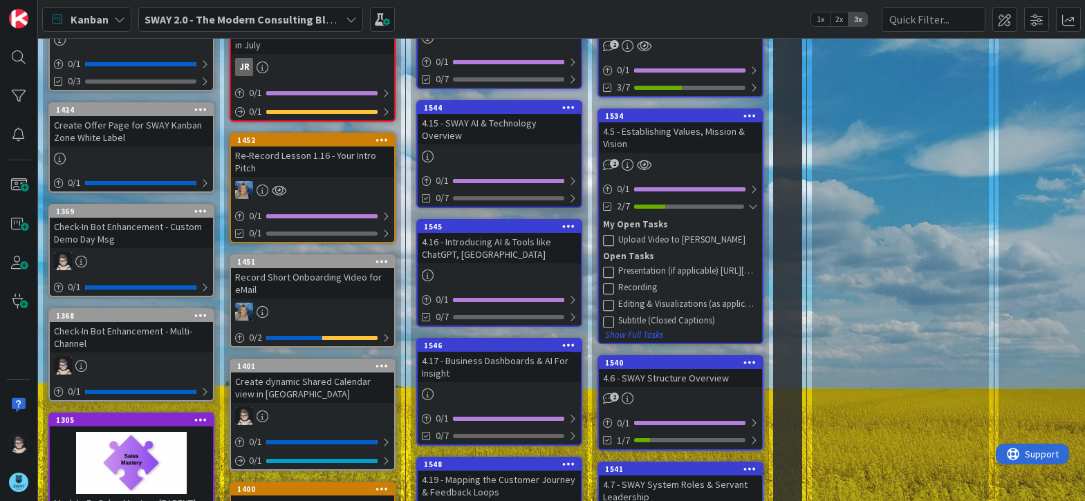
click at [608, 271] on icon at bounding box center [608, 271] width 11 height 11
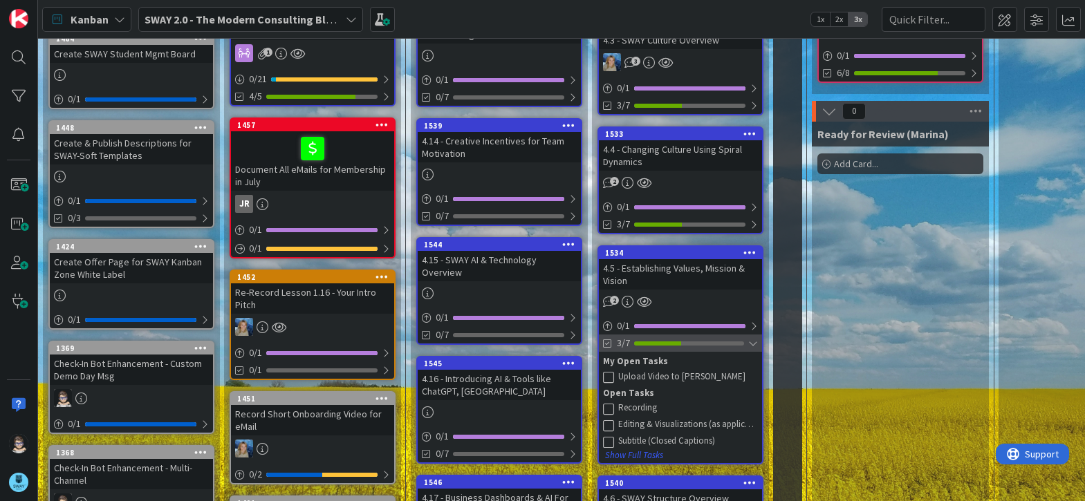
scroll to position [384, 0]
click at [752, 347] on div at bounding box center [753, 344] width 10 height 11
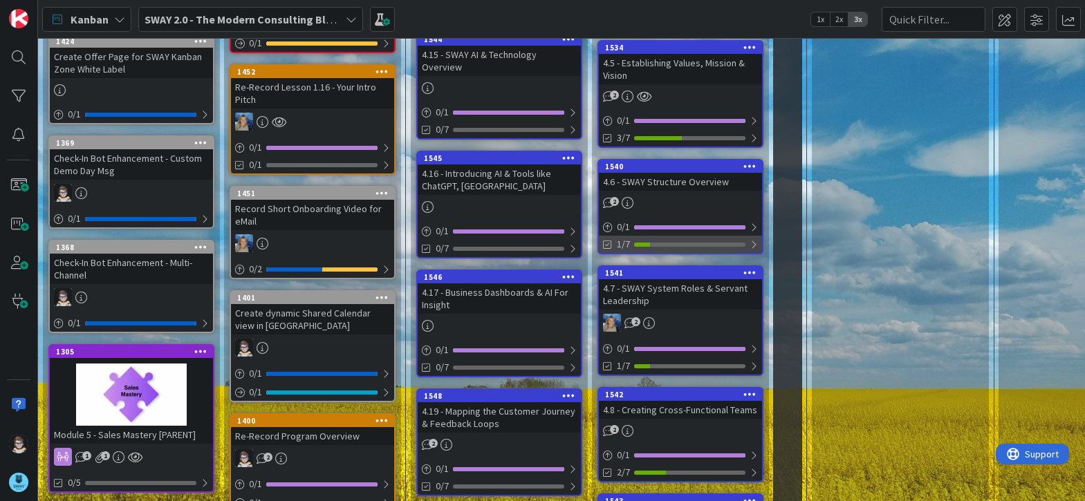
scroll to position [590, 0]
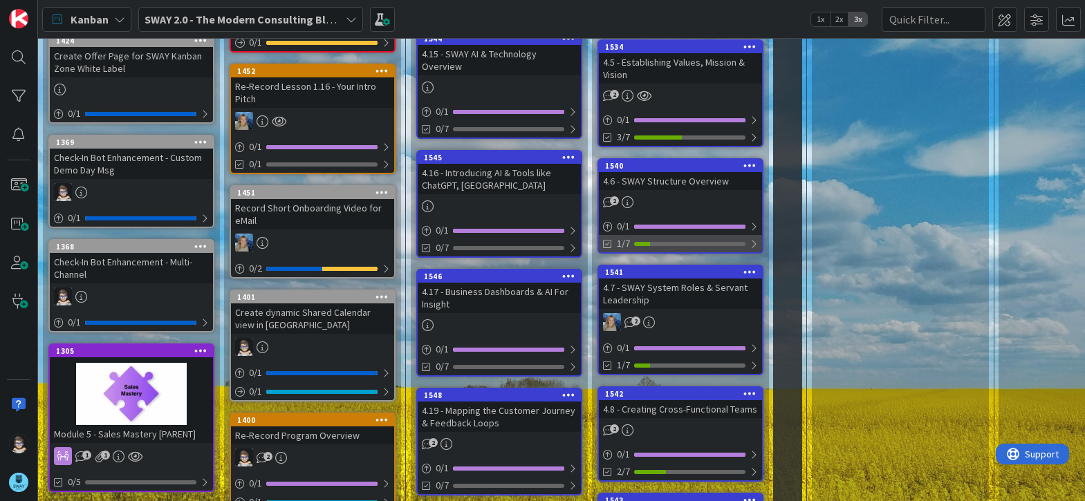
click at [752, 243] on div at bounding box center [753, 244] width 8 height 11
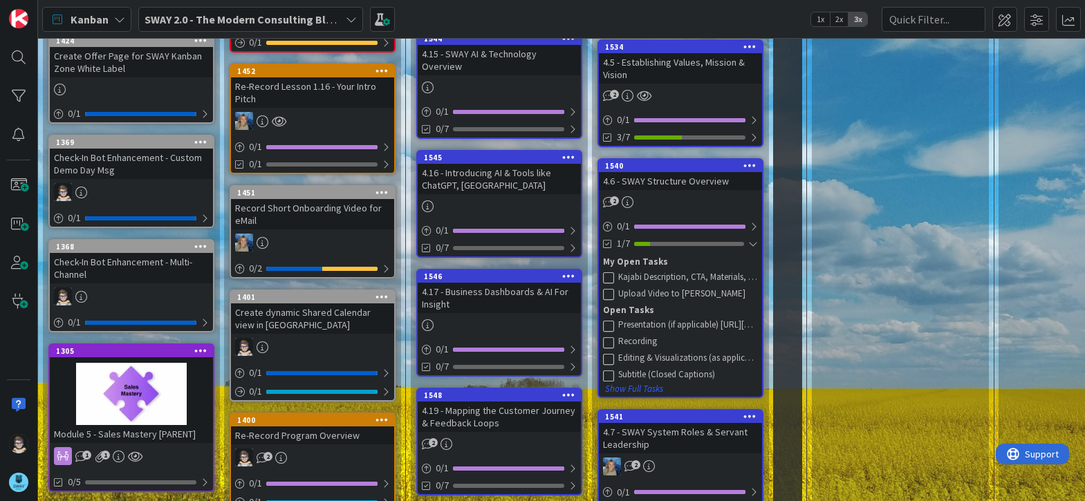
click at [608, 274] on icon at bounding box center [608, 277] width 11 height 11
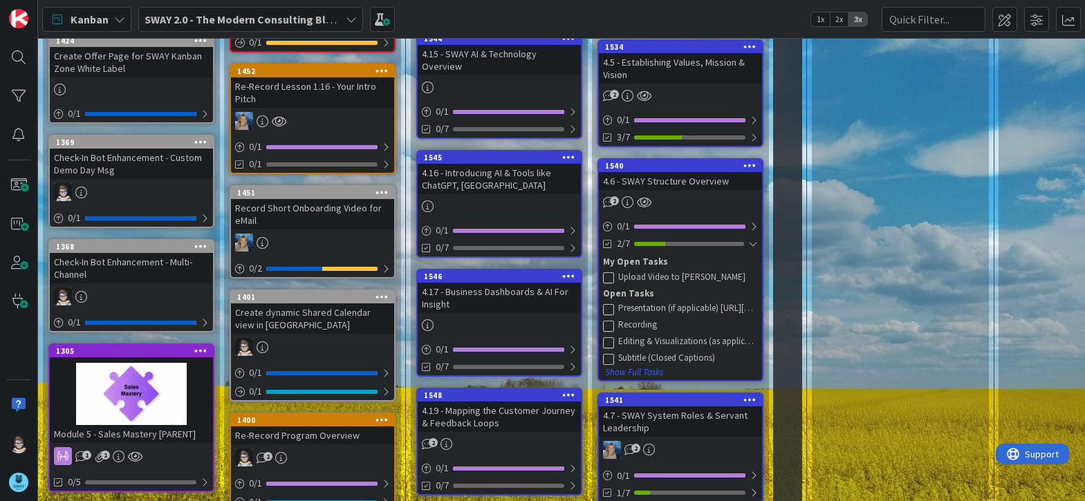
click at [609, 307] on icon at bounding box center [608, 309] width 11 height 11
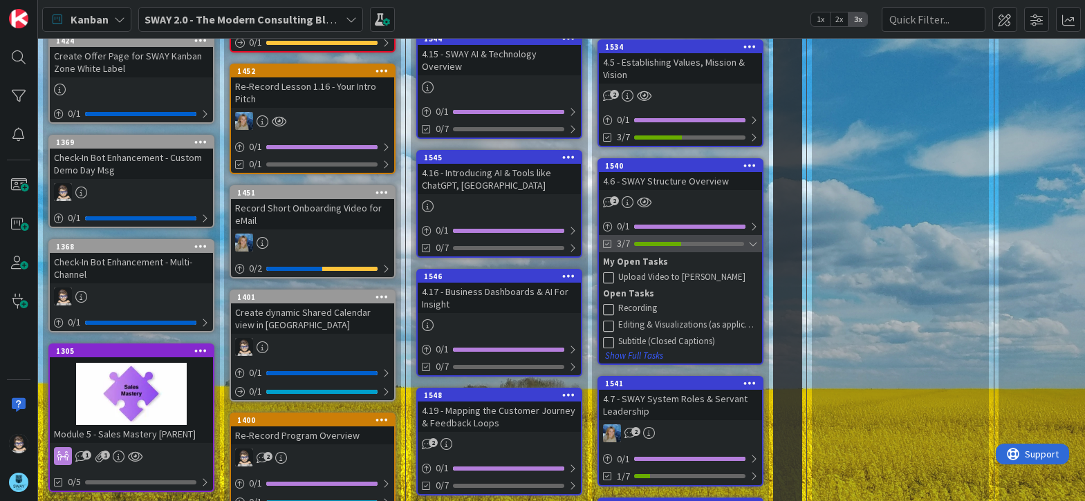
click at [752, 245] on div at bounding box center [753, 244] width 10 height 11
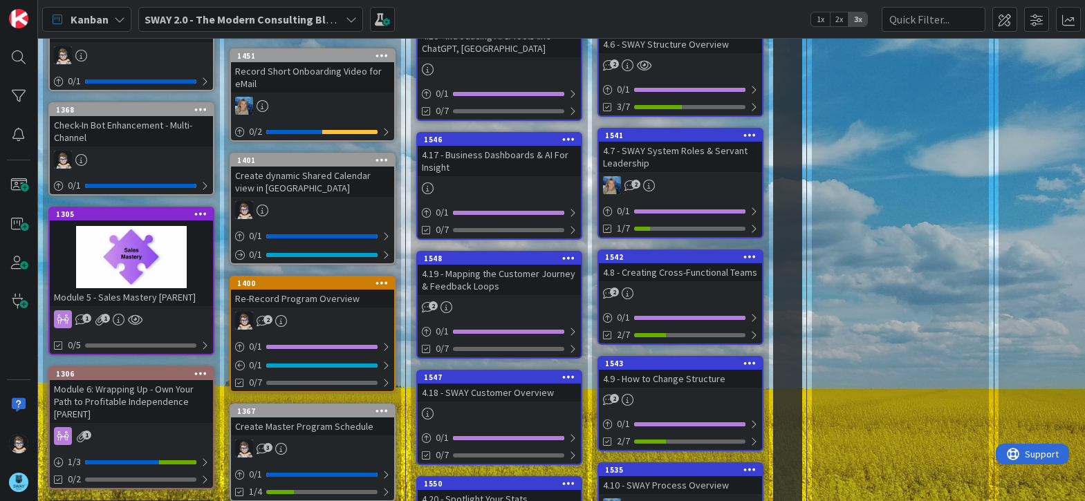
scroll to position [728, 0]
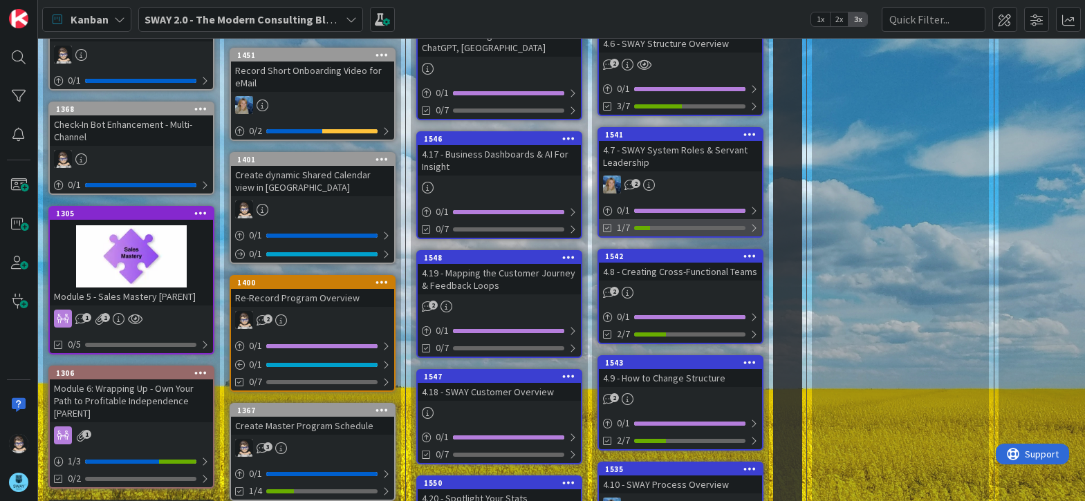
click at [755, 227] on div at bounding box center [753, 228] width 8 height 11
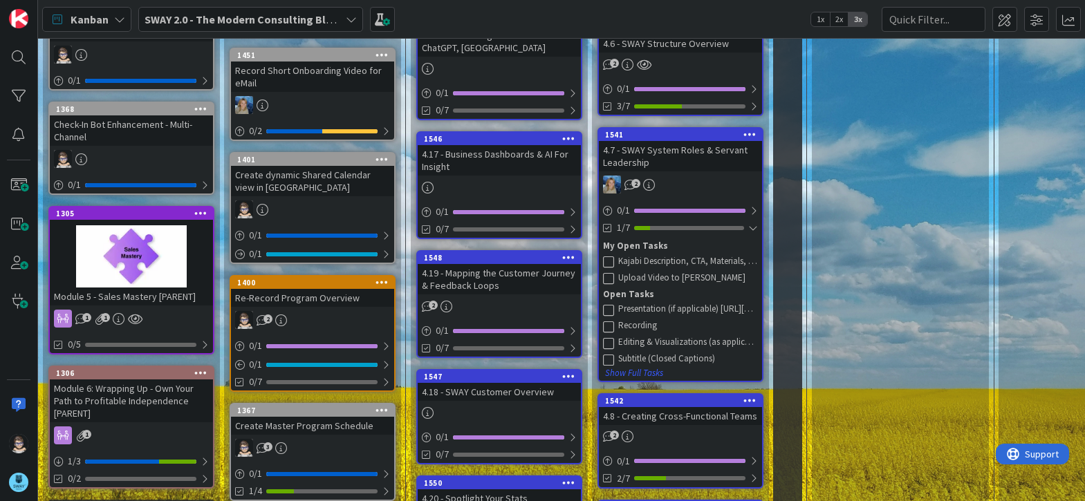
click at [613, 263] on icon at bounding box center [608, 261] width 11 height 11
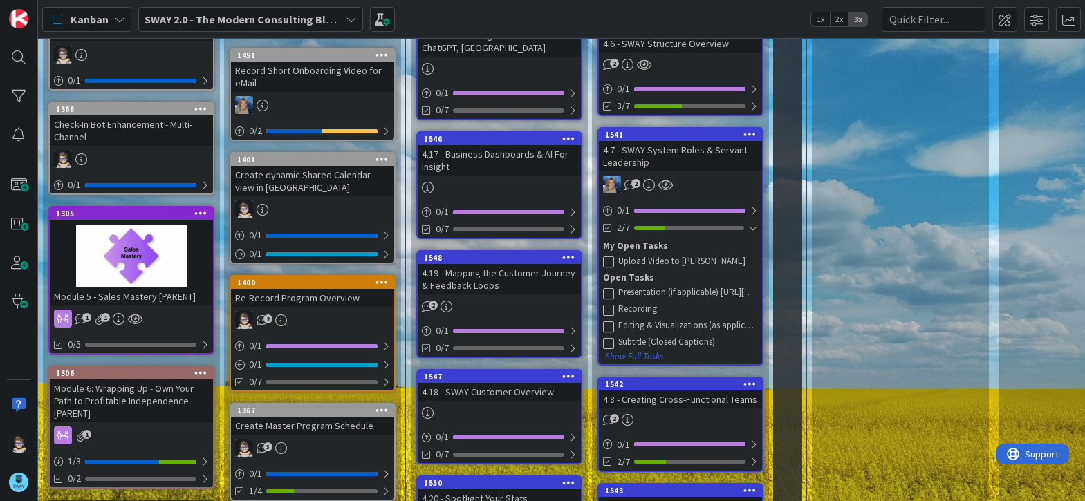
click at [610, 294] on icon at bounding box center [608, 293] width 11 height 11
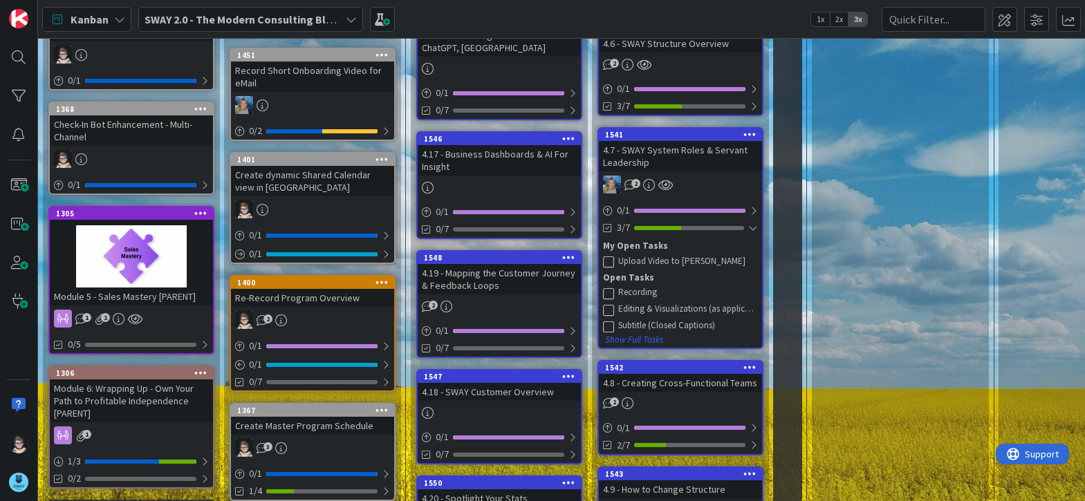
drag, startPoint x: 754, startPoint y: 228, endPoint x: 754, endPoint y: 238, distance: 9.7
click at [754, 228] on div at bounding box center [753, 228] width 10 height 11
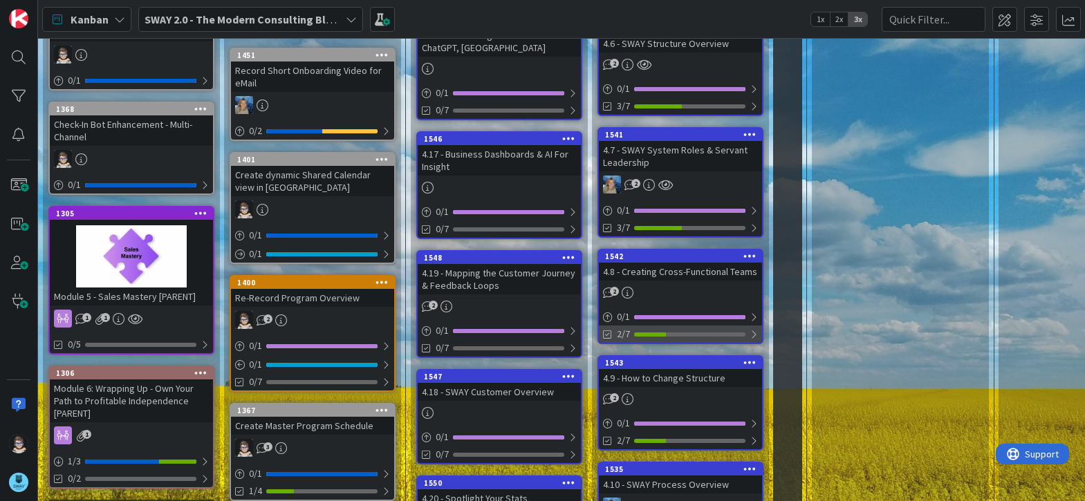
click at [756, 331] on div at bounding box center [753, 334] width 8 height 11
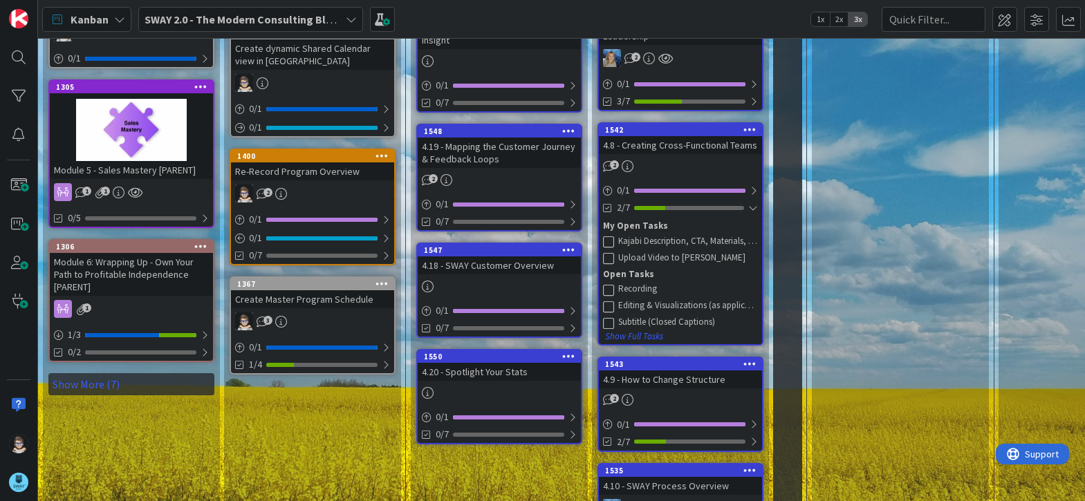
scroll to position [951, 0]
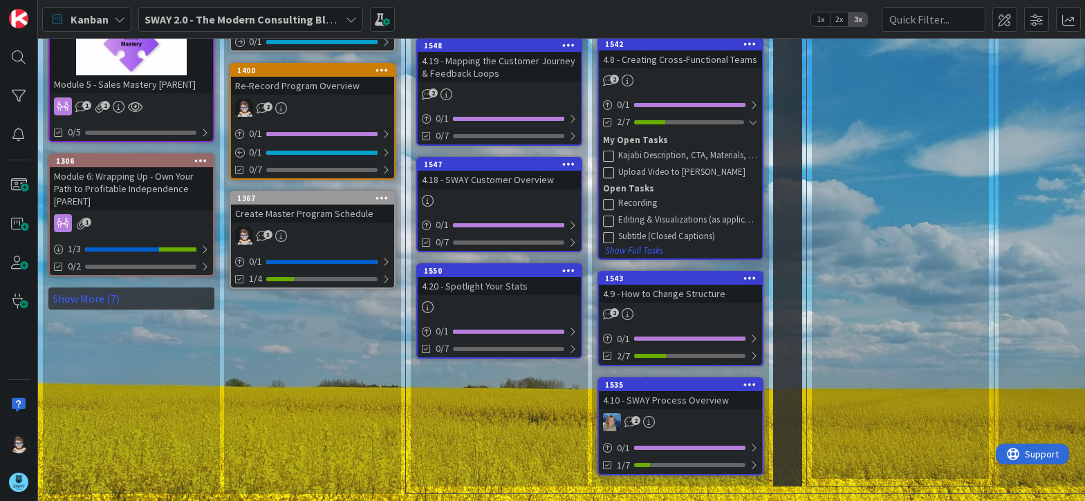
click at [610, 150] on icon at bounding box center [608, 155] width 11 height 11
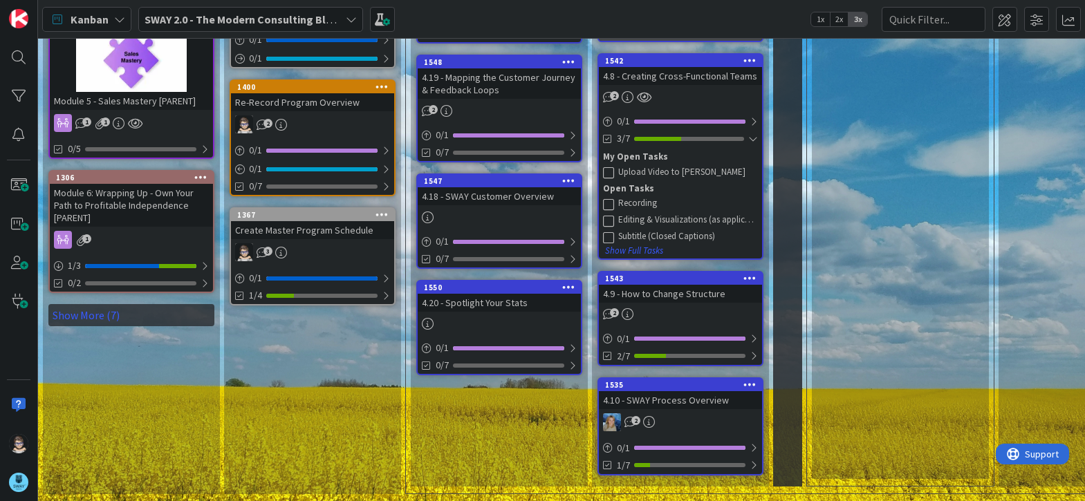
click at [749, 133] on div at bounding box center [753, 138] width 10 height 11
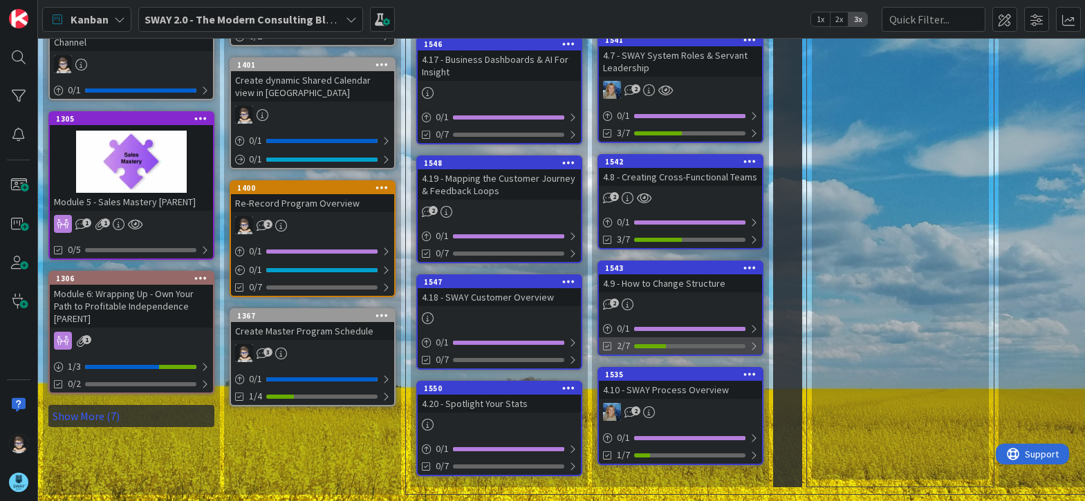
click at [754, 345] on div at bounding box center [753, 346] width 8 height 11
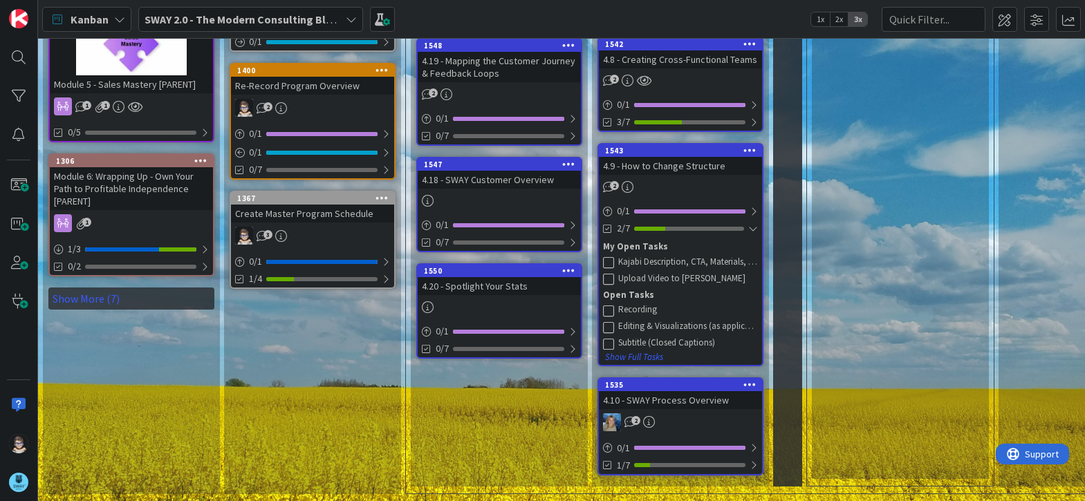
scroll to position [951, 0]
click at [607, 256] on icon at bounding box center [608, 261] width 11 height 11
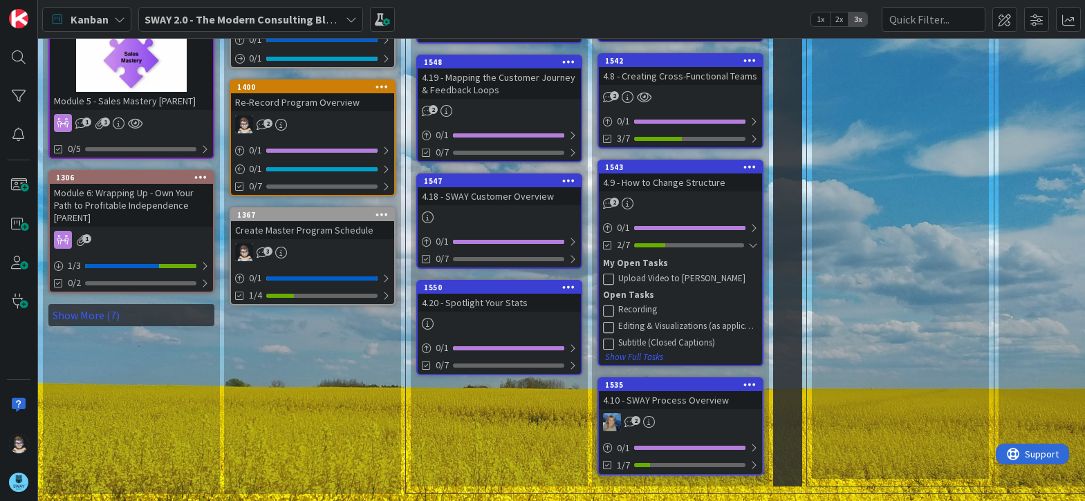
scroll to position [934, 0]
click at [751, 240] on div at bounding box center [753, 245] width 10 height 11
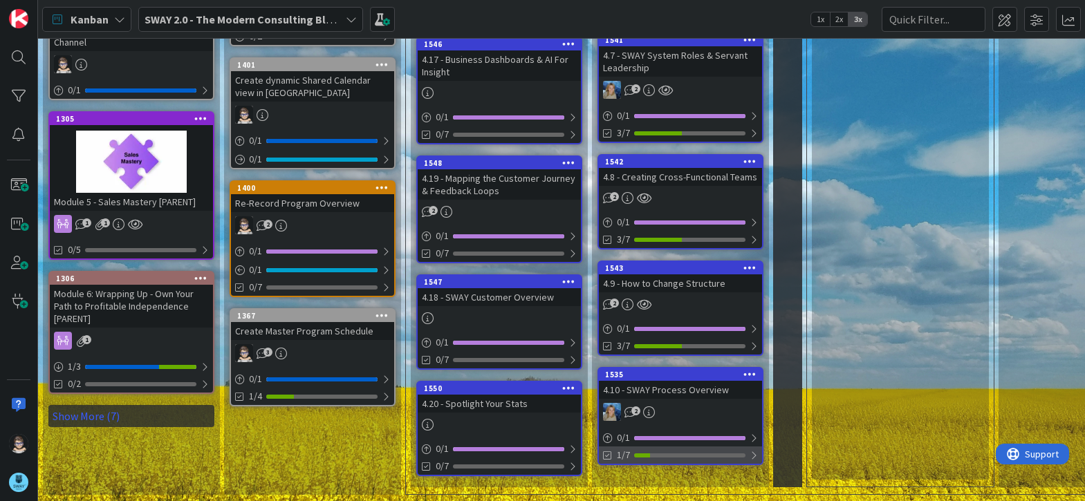
click at [752, 454] on div at bounding box center [753, 455] width 8 height 11
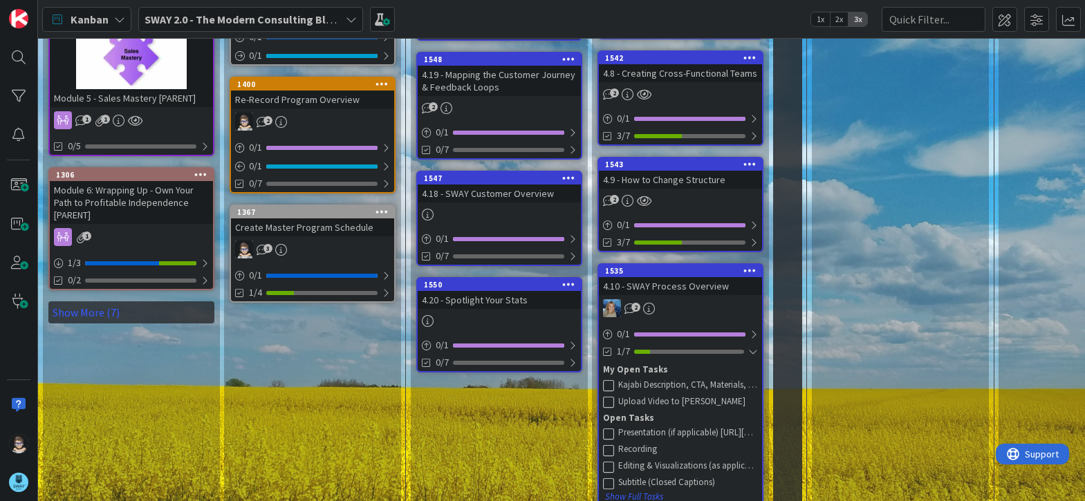
scroll to position [967, 0]
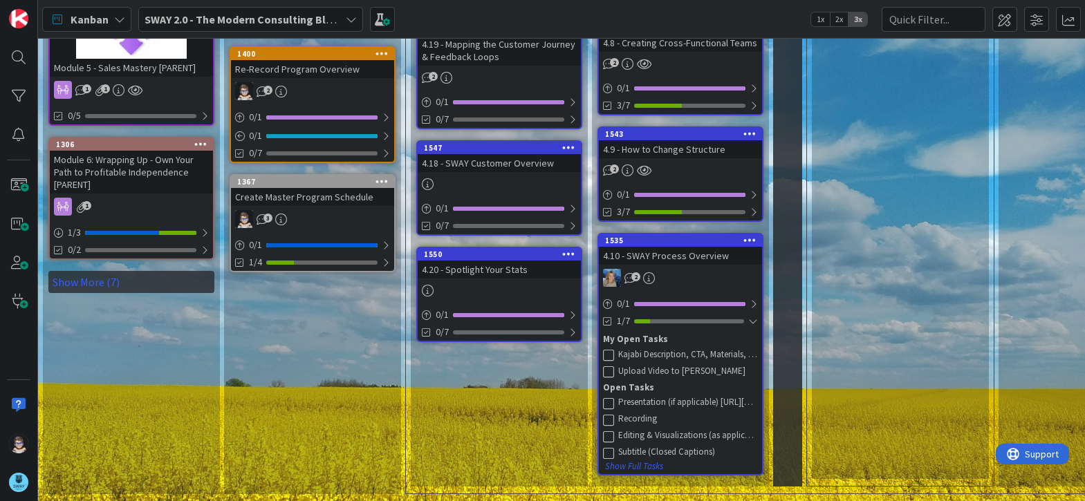
click at [609, 349] on icon at bounding box center [608, 354] width 11 height 11
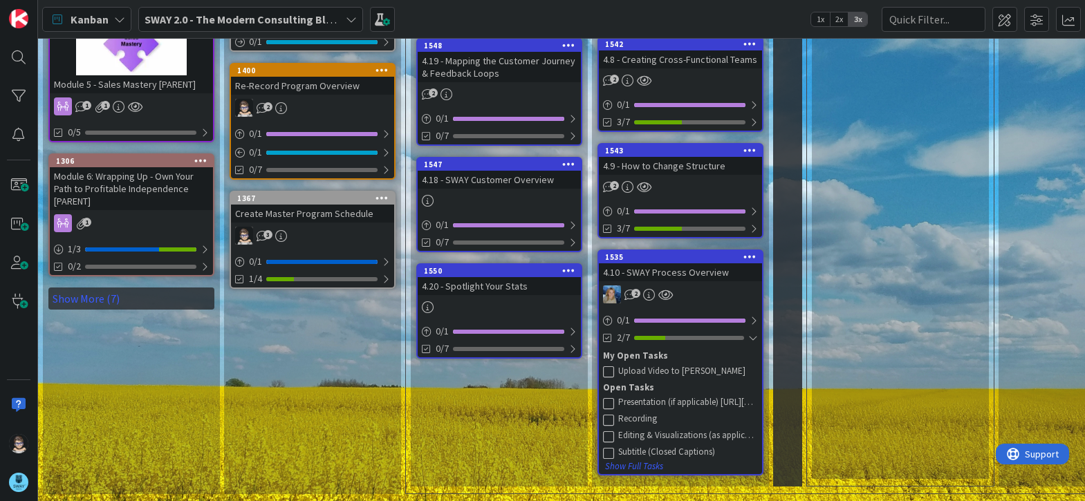
click at [612, 398] on icon at bounding box center [608, 403] width 11 height 11
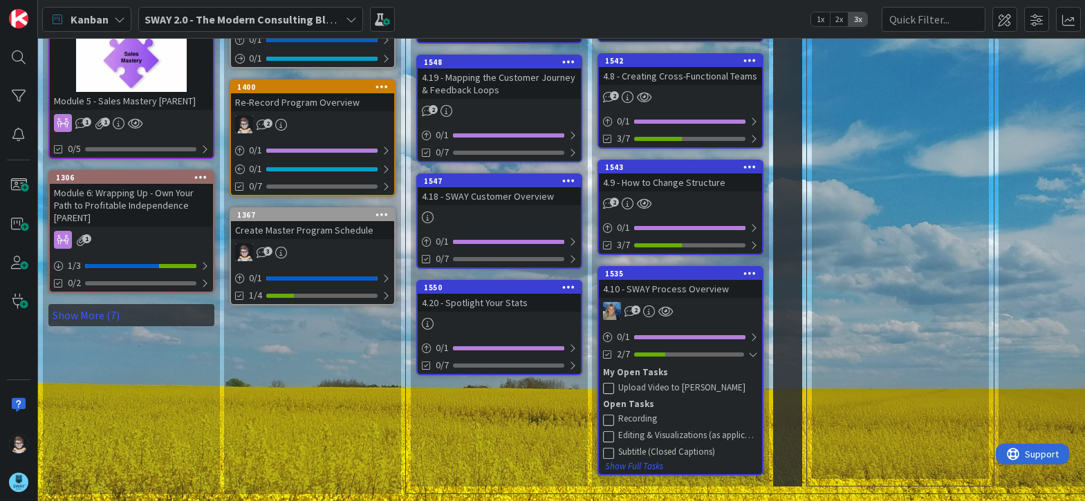
scroll to position [934, 0]
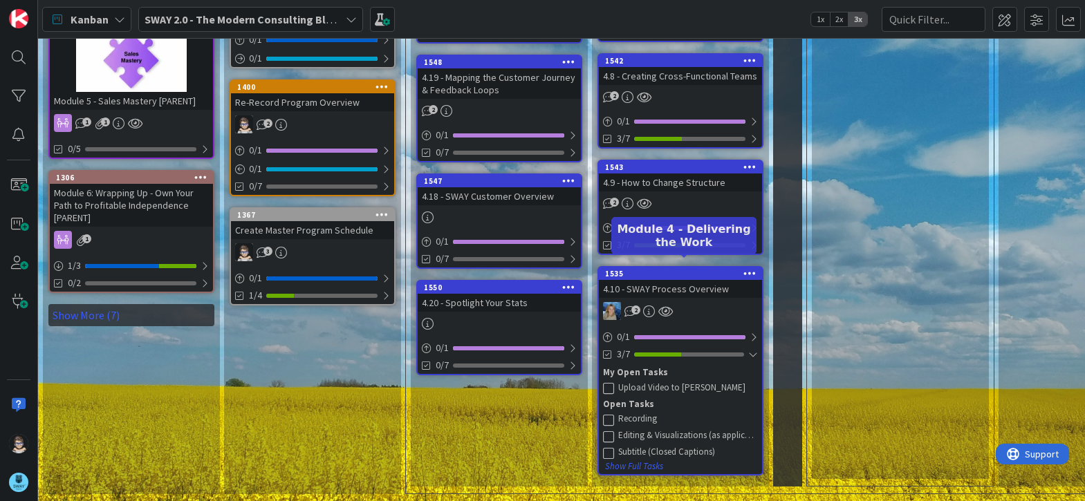
click at [677, 269] on div "1535" at bounding box center [683, 274] width 157 height 10
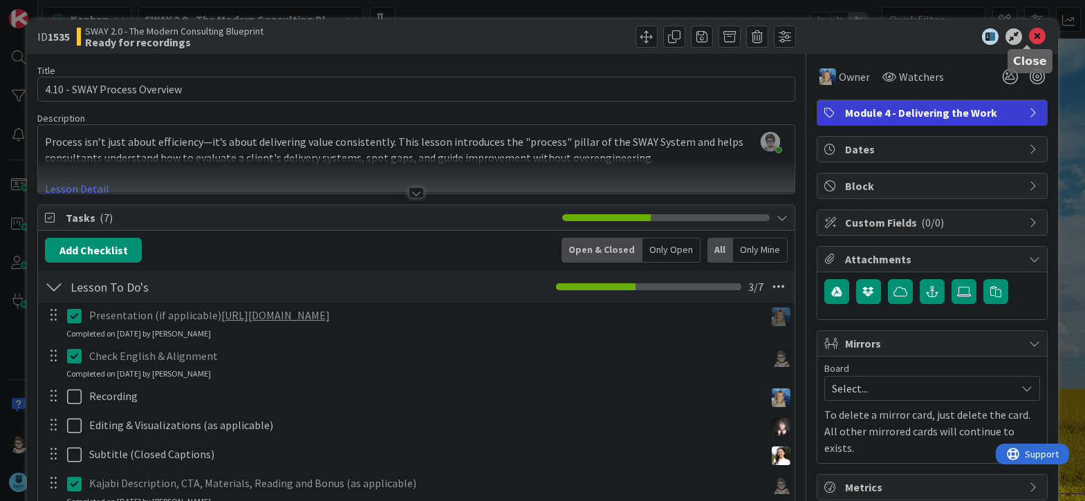
click at [1029, 35] on icon at bounding box center [1037, 36] width 17 height 17
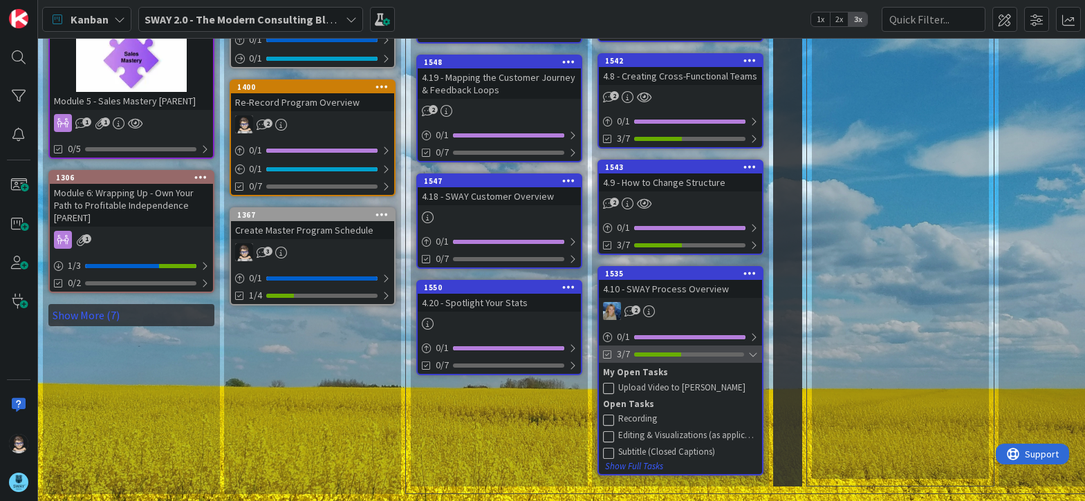
click at [749, 349] on div at bounding box center [753, 354] width 10 height 11
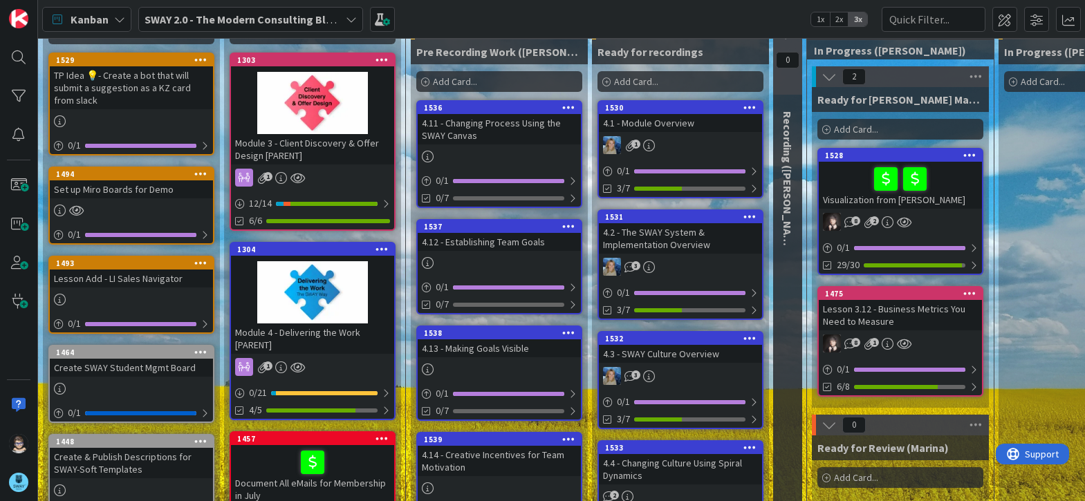
scroll to position [70, 0]
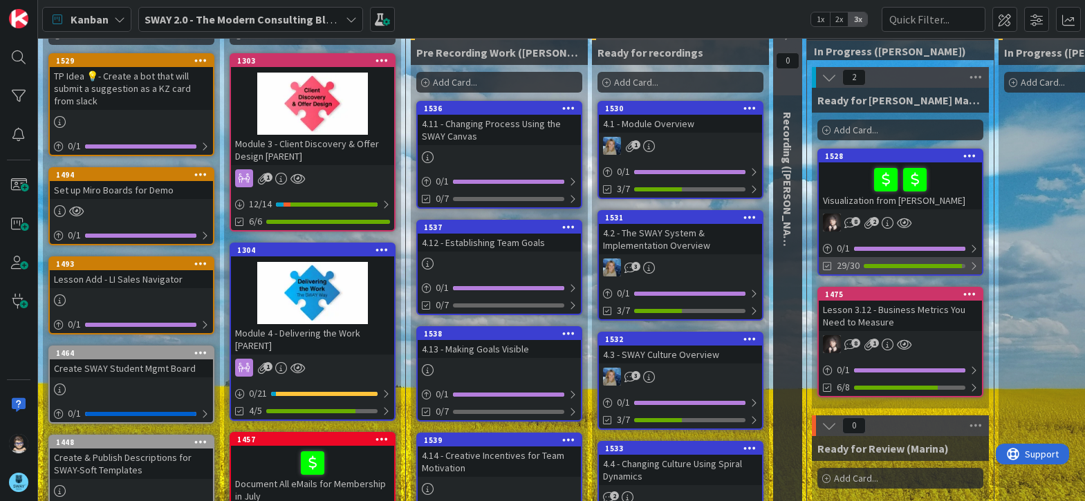
click at [973, 266] on div at bounding box center [973, 266] width 8 height 11
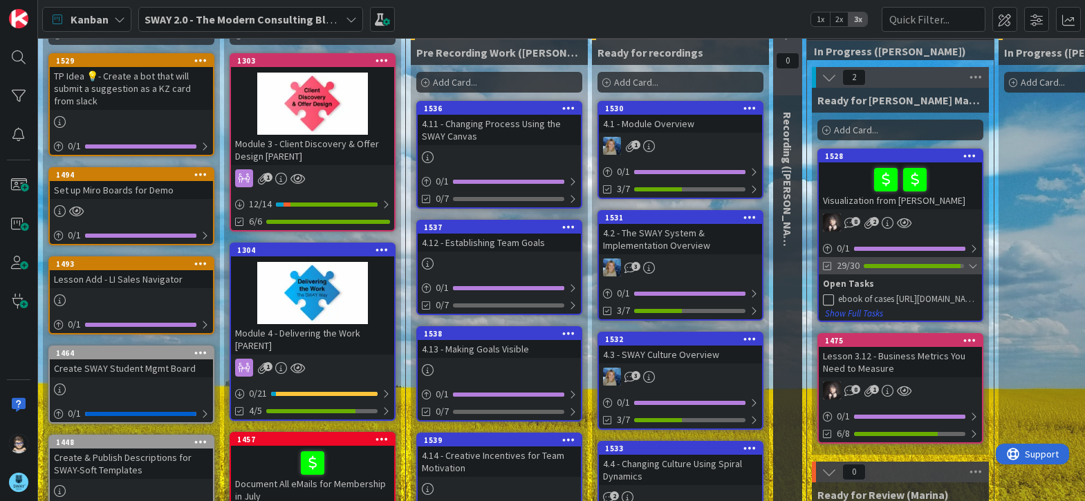
click at [973, 266] on div at bounding box center [973, 266] width 10 height 11
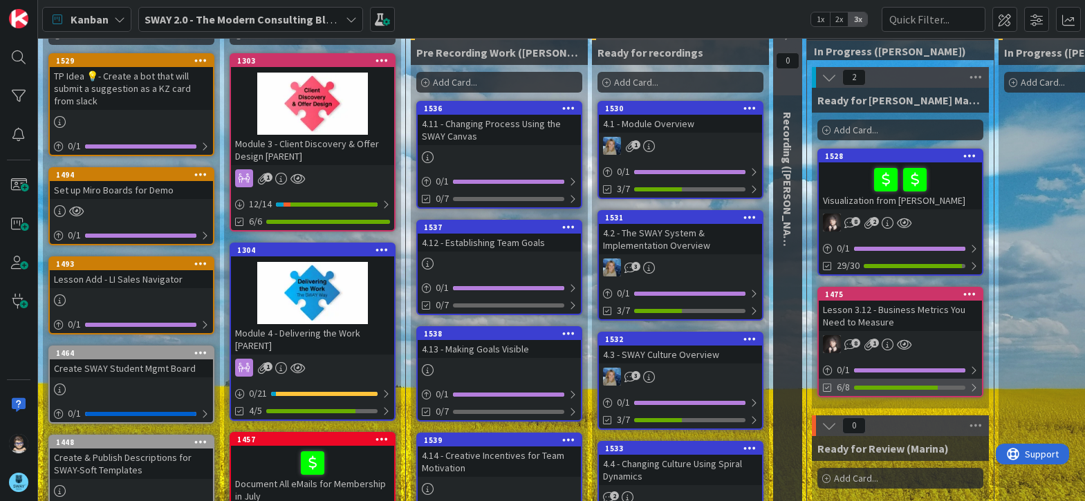
click at [974, 391] on div at bounding box center [973, 387] width 8 height 11
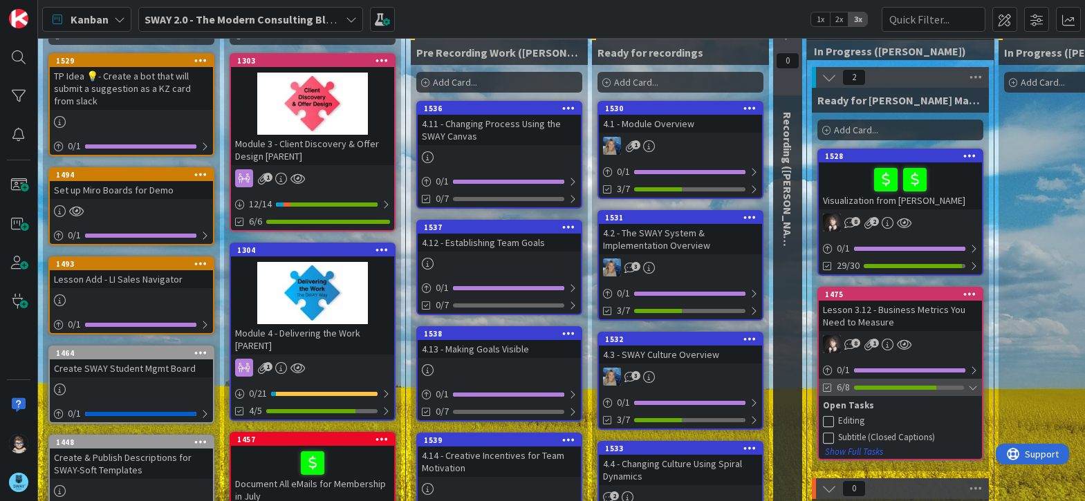
click at [974, 391] on div at bounding box center [973, 387] width 10 height 11
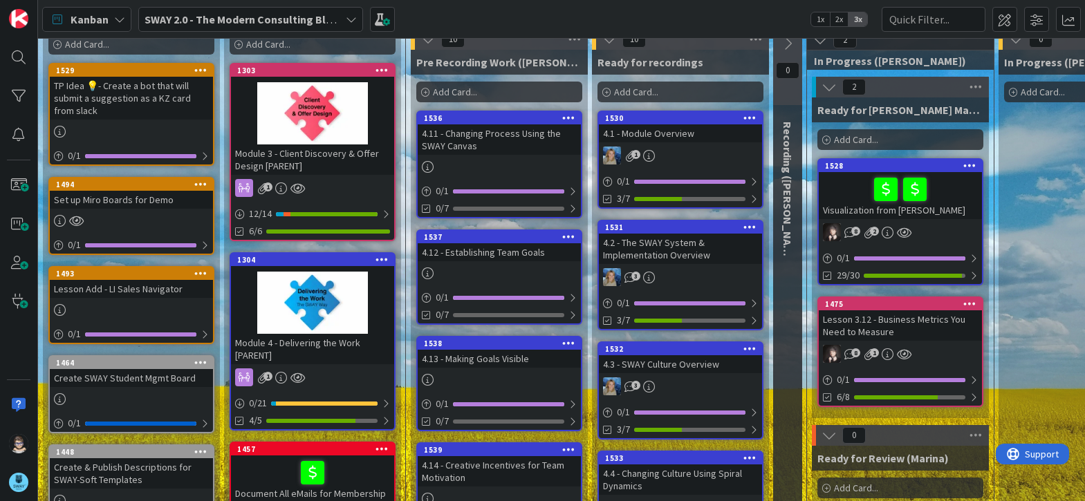
scroll to position [0, 0]
